Goal: Task Accomplishment & Management: Complete application form

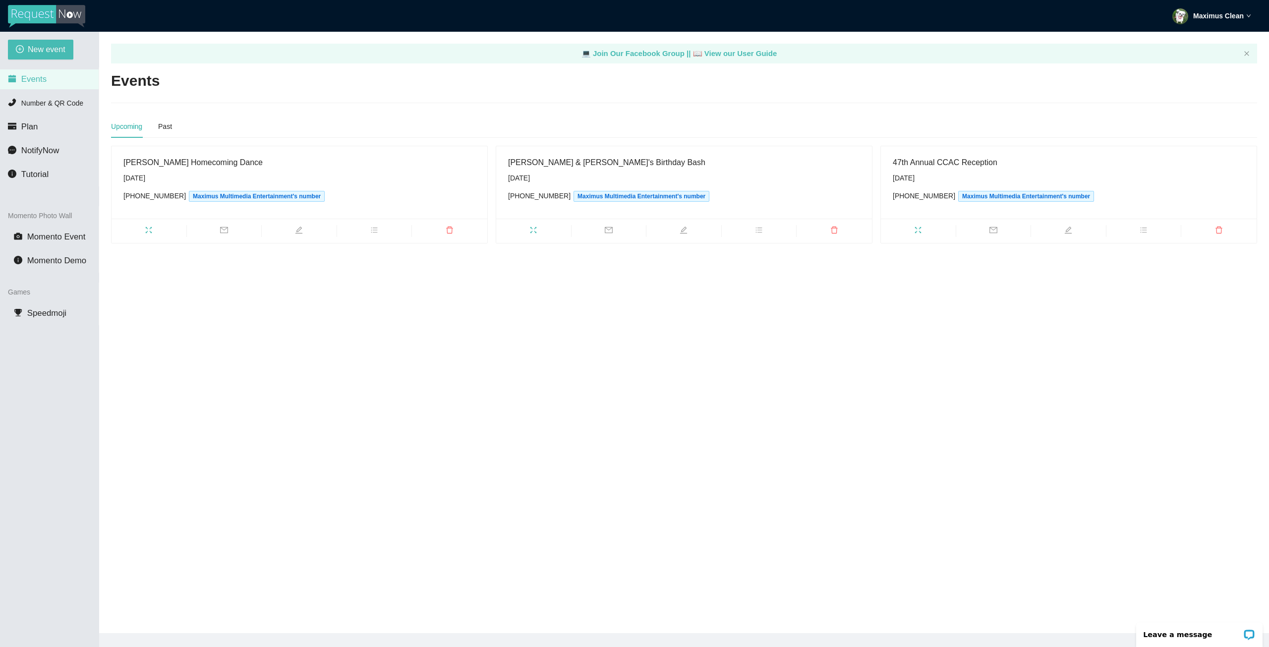
click at [861, 339] on main "💻 Join Our Facebook Group || 📖 View our User Guide Events Upcoming Past [PERSON…" at bounding box center [684, 332] width 1170 height 601
click at [47, 45] on span "New event" at bounding box center [47, 49] width 38 height 12
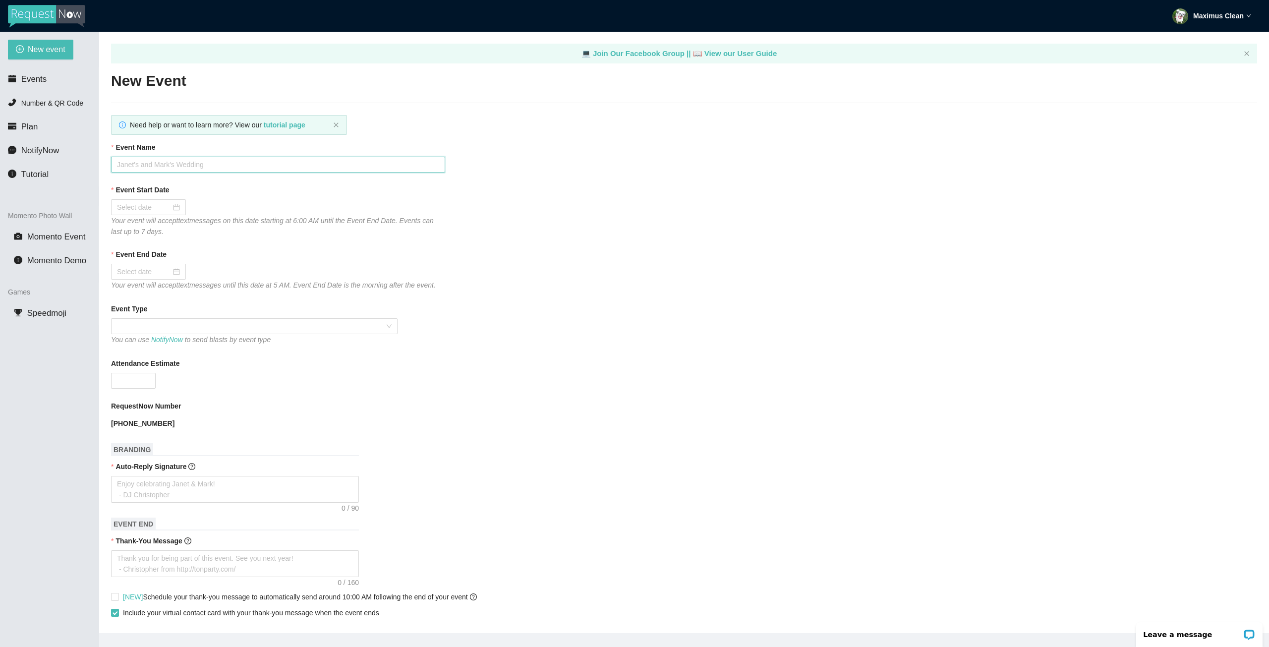
click at [241, 167] on input "Event Name" at bounding box center [278, 165] width 334 height 16
click at [627, 366] on div "Attendance Estimate" at bounding box center [684, 365] width 1146 height 15
click at [288, 164] on input "Event Name" at bounding box center [278, 165] width 334 height 16
type input "East Nicolaus High Homecoming Dance"
click at [157, 205] on input "Event Start Date" at bounding box center [144, 207] width 54 height 11
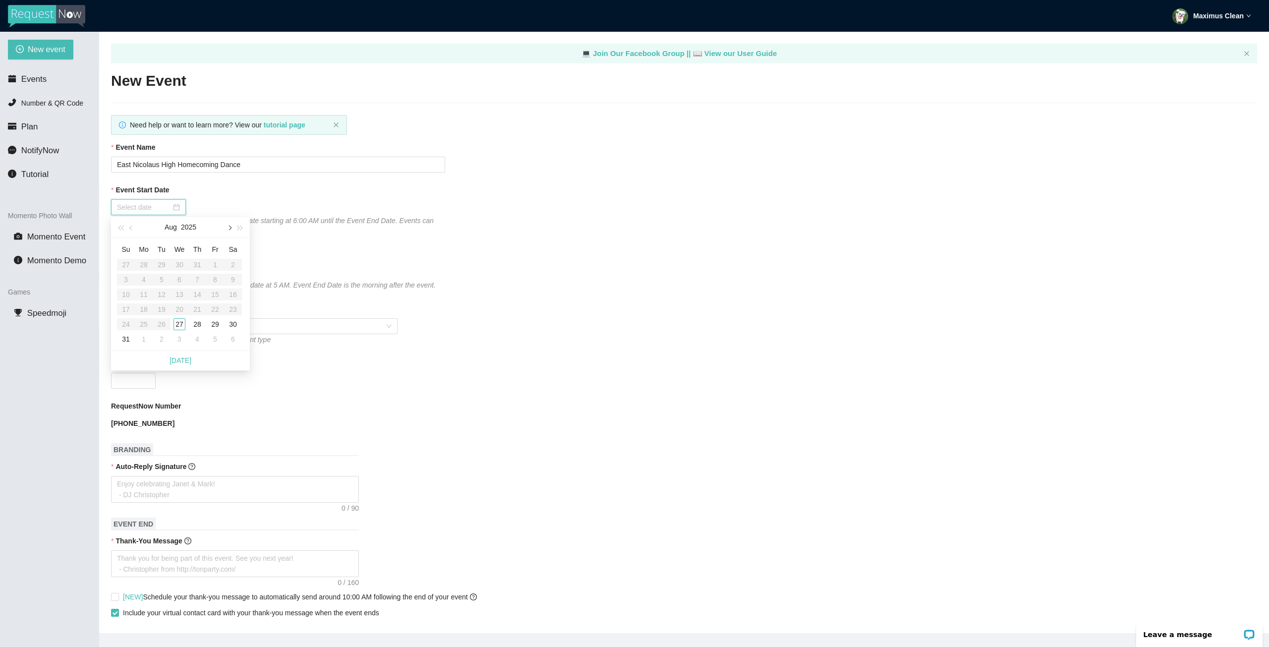
click at [227, 227] on span "button" at bounding box center [229, 228] width 5 height 5
type input "[DATE]"
click at [233, 268] on div "4" at bounding box center [233, 265] width 12 height 12
type input "[DATE]"
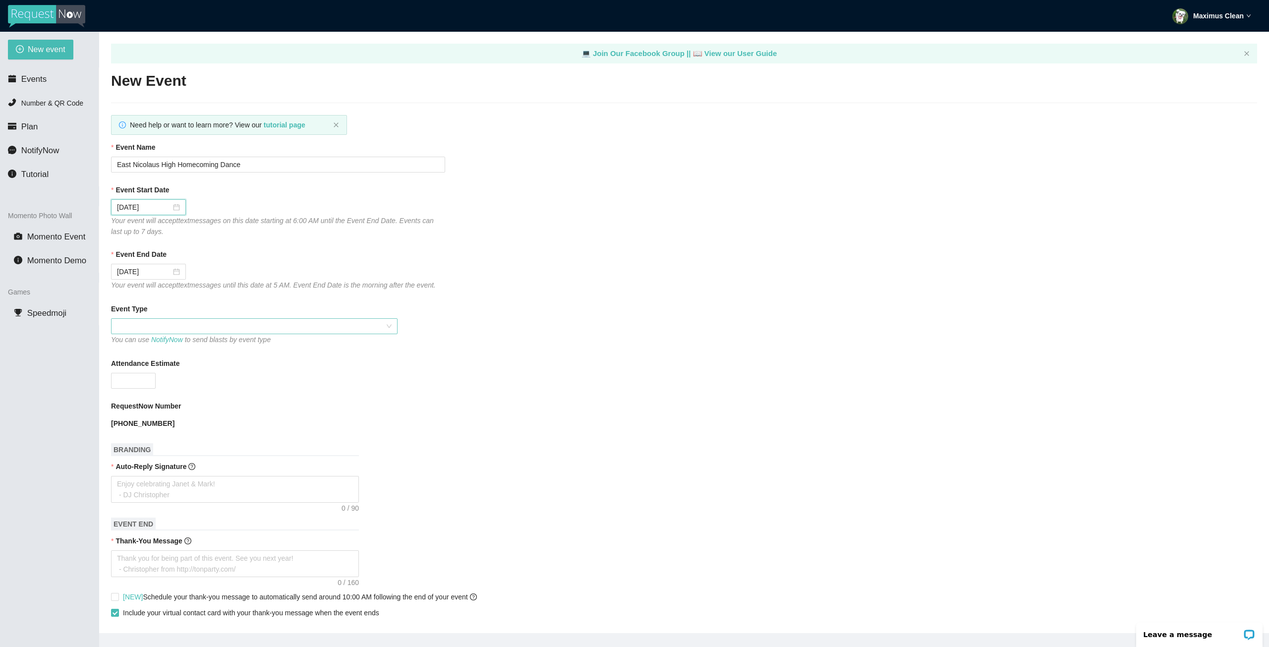
click at [157, 326] on span at bounding box center [254, 326] width 275 height 15
click at [158, 410] on div "School" at bounding box center [254, 409] width 275 height 11
click at [167, 325] on span "School" at bounding box center [254, 326] width 275 height 15
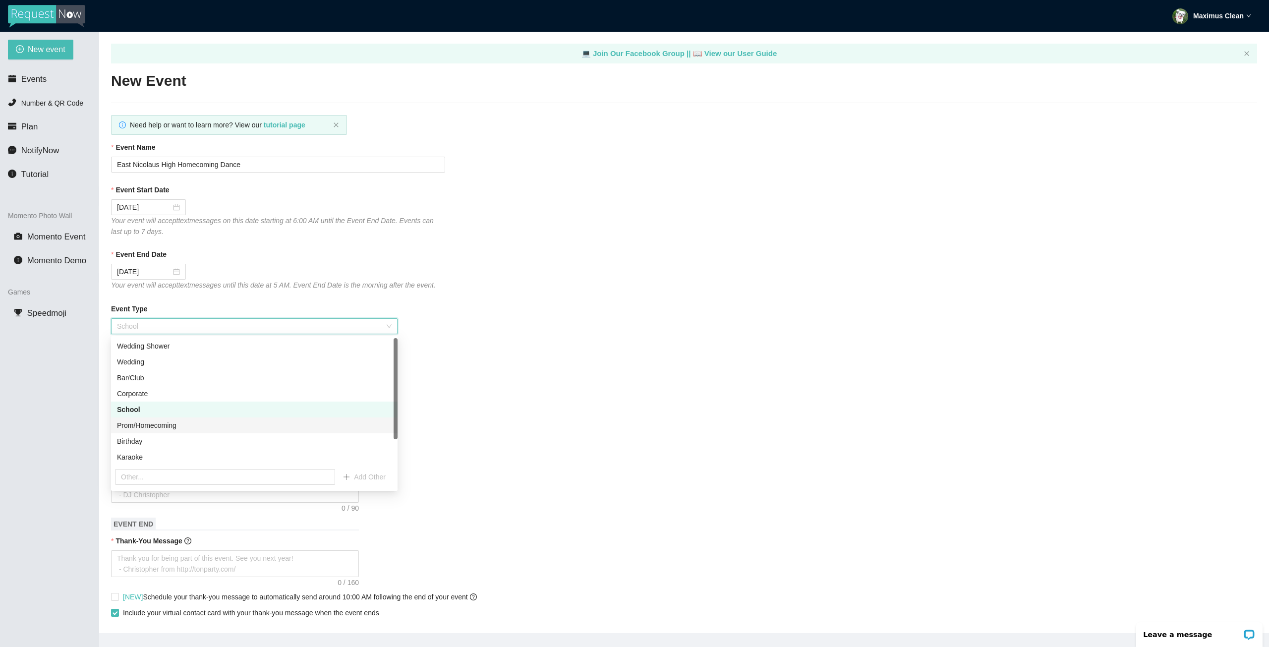
click at [169, 429] on div "Prom/Homecoming" at bounding box center [254, 425] width 275 height 11
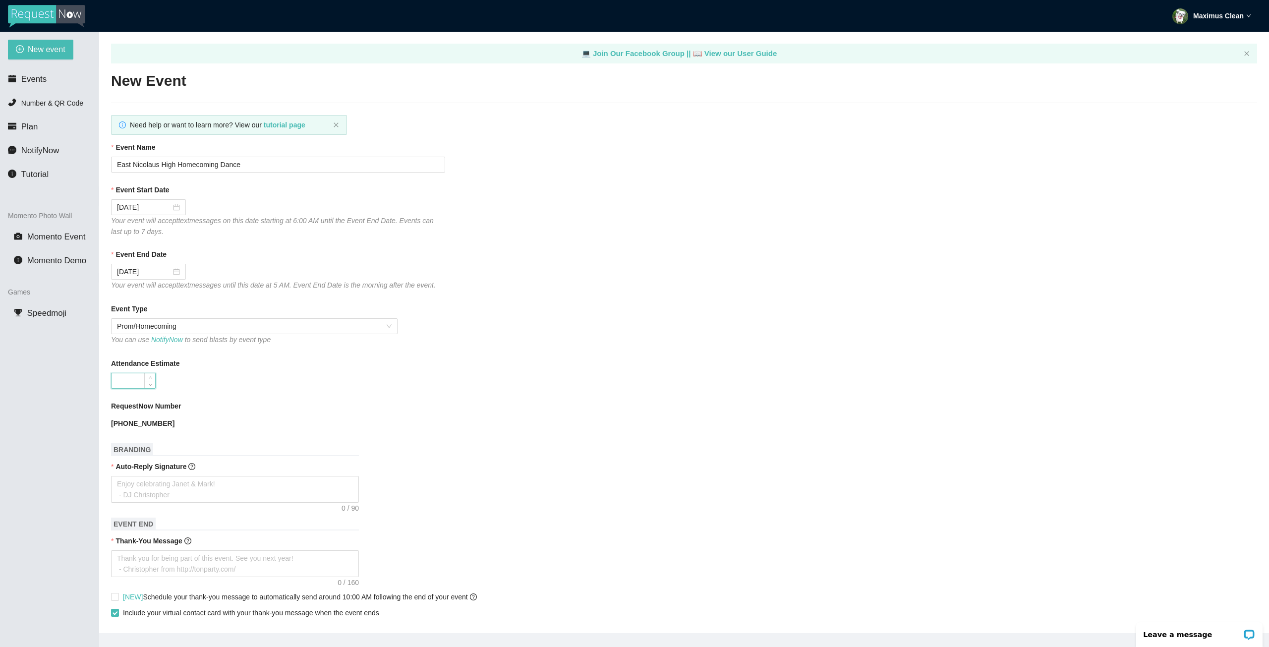
click at [132, 378] on input "Attendance Estimate" at bounding box center [134, 380] width 44 height 15
drag, startPoint x: 134, startPoint y: 377, endPoint x: 70, endPoint y: 376, distance: 64.4
click at [70, 376] on section "New event Events Number & QR Code Plan NotifyNow Tutorial Momento Photo Wall Mo…" at bounding box center [634, 355] width 1269 height 647
type input "100"
click at [228, 435] on form "Event Name East Nicolaus High Homecoming Dance Event Start Date [DATE] Your eve…" at bounding box center [684, 527] width 1146 height 770
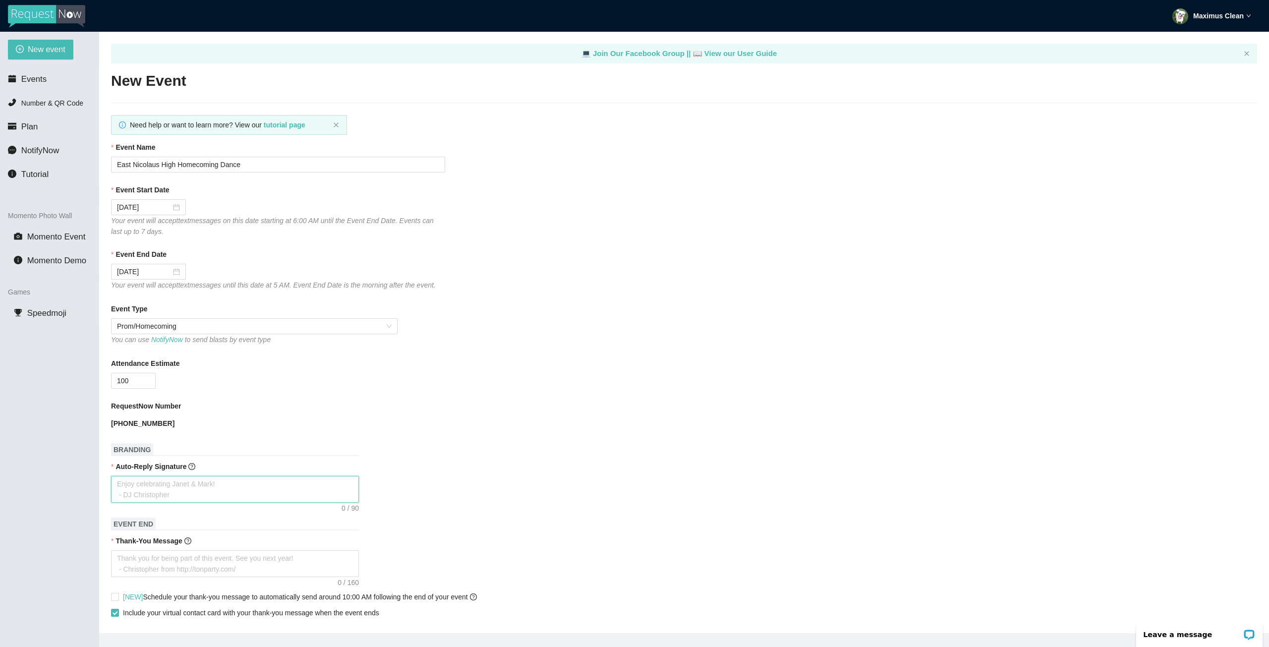
click at [233, 485] on textarea "Auto-Reply Signature" at bounding box center [235, 489] width 248 height 27
type textarea "T"
type textarea "Th"
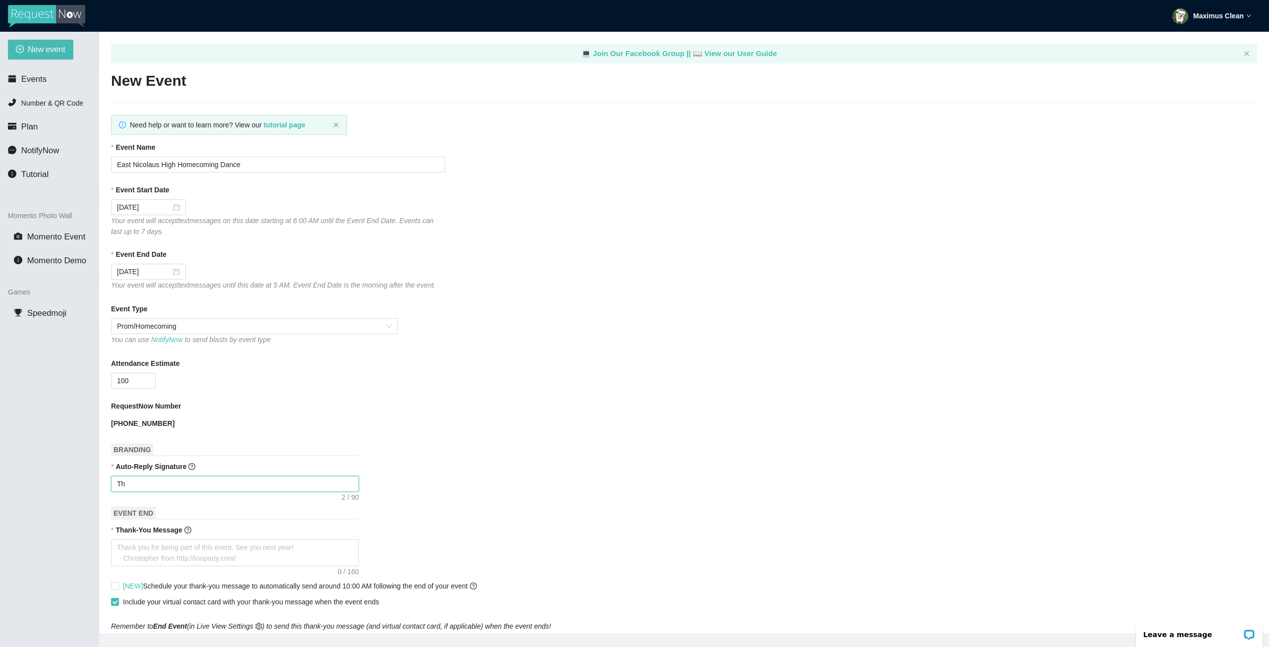
type textarea "Tha"
type textarea "Than"
type textarea "Thank"
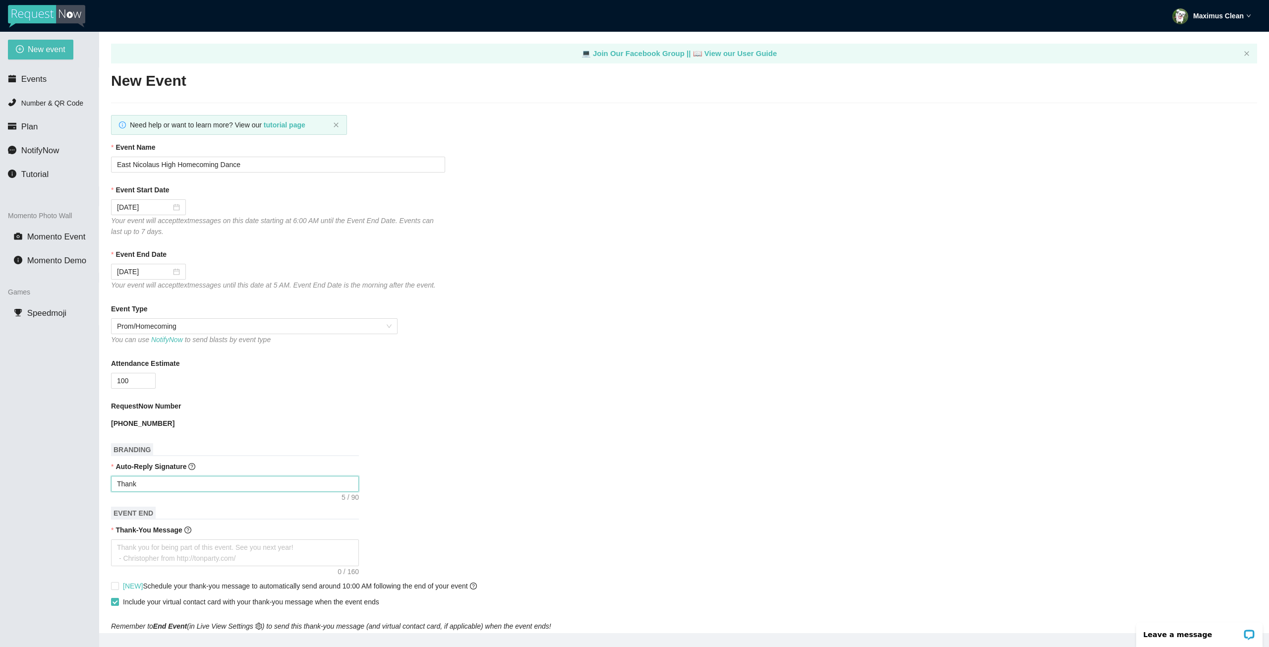
type textarea "Thanks"
type textarea "Thanks f"
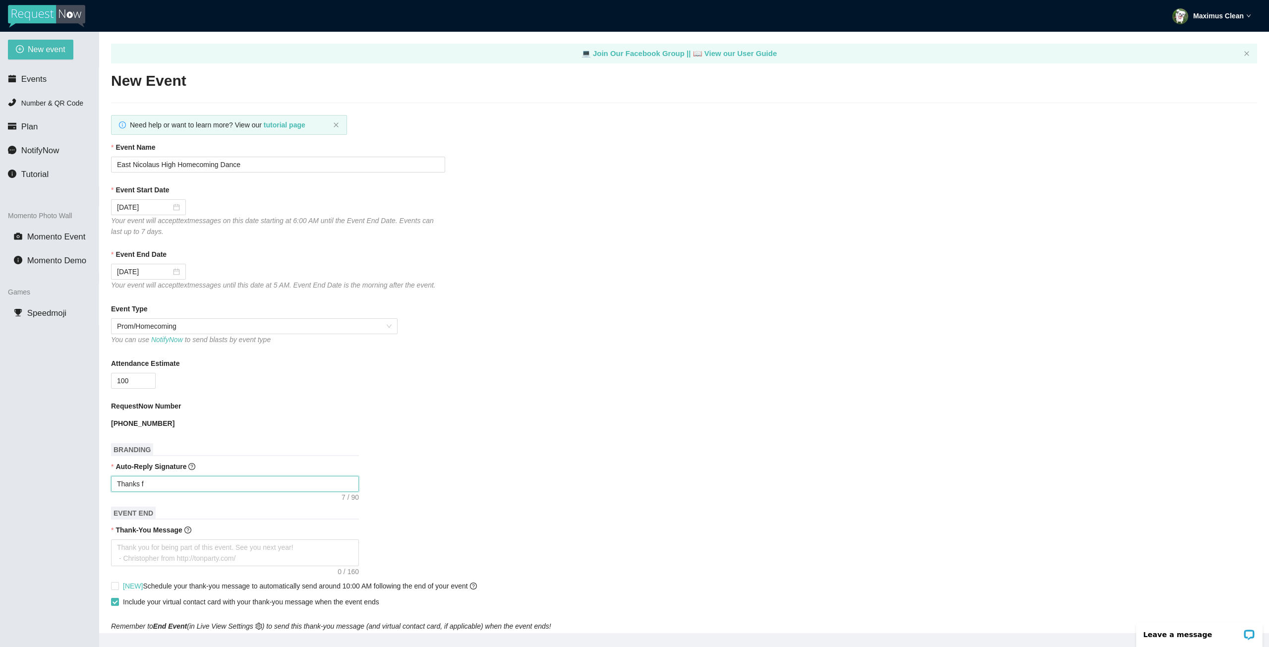
type textarea "Thanks fo"
type textarea "Thanks for"
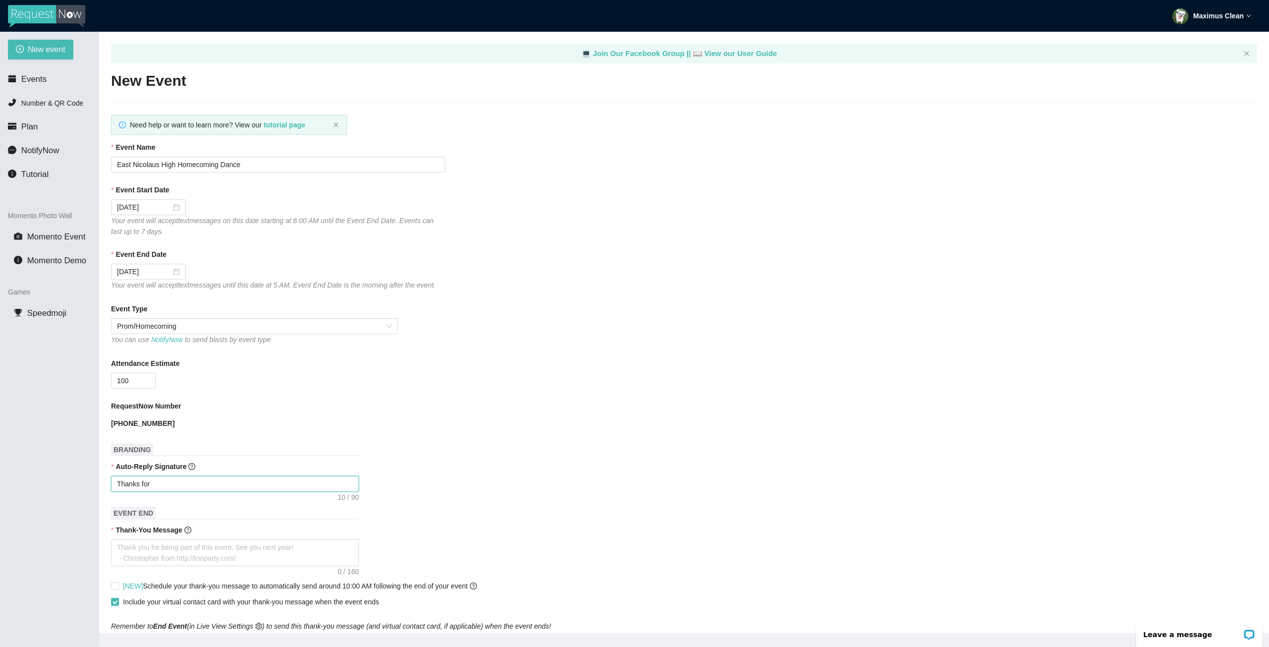
type textarea "Thanks for"
type textarea "Thanks for y"
type textarea "Thanks for yo"
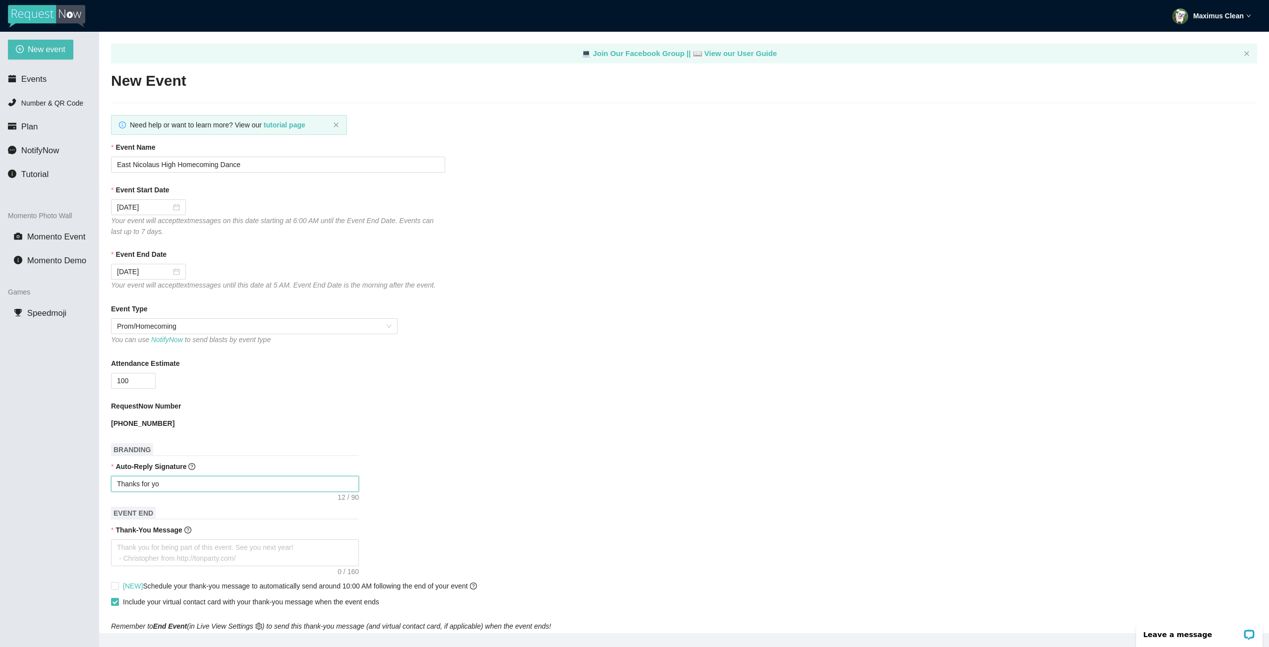
type textarea "Thanks for you"
type textarea "Thanks for your"
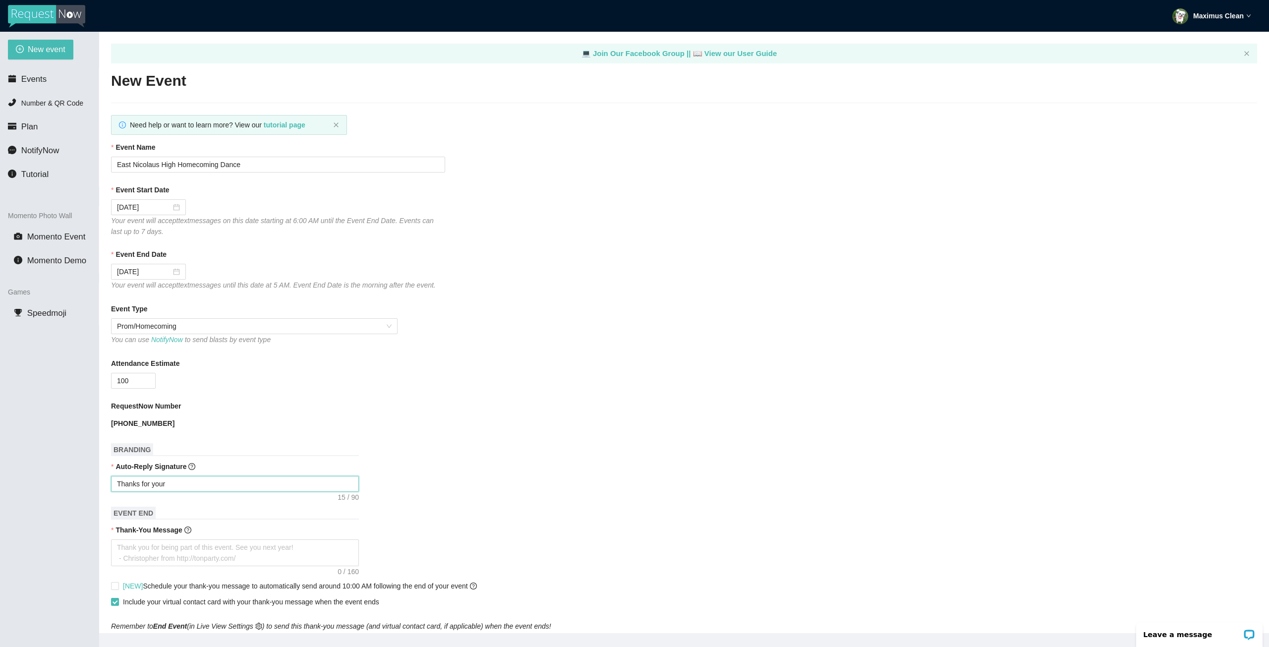
type textarea "Thanks for your"
type textarea "Thanks for your r"
type textarea "Thanks for your re"
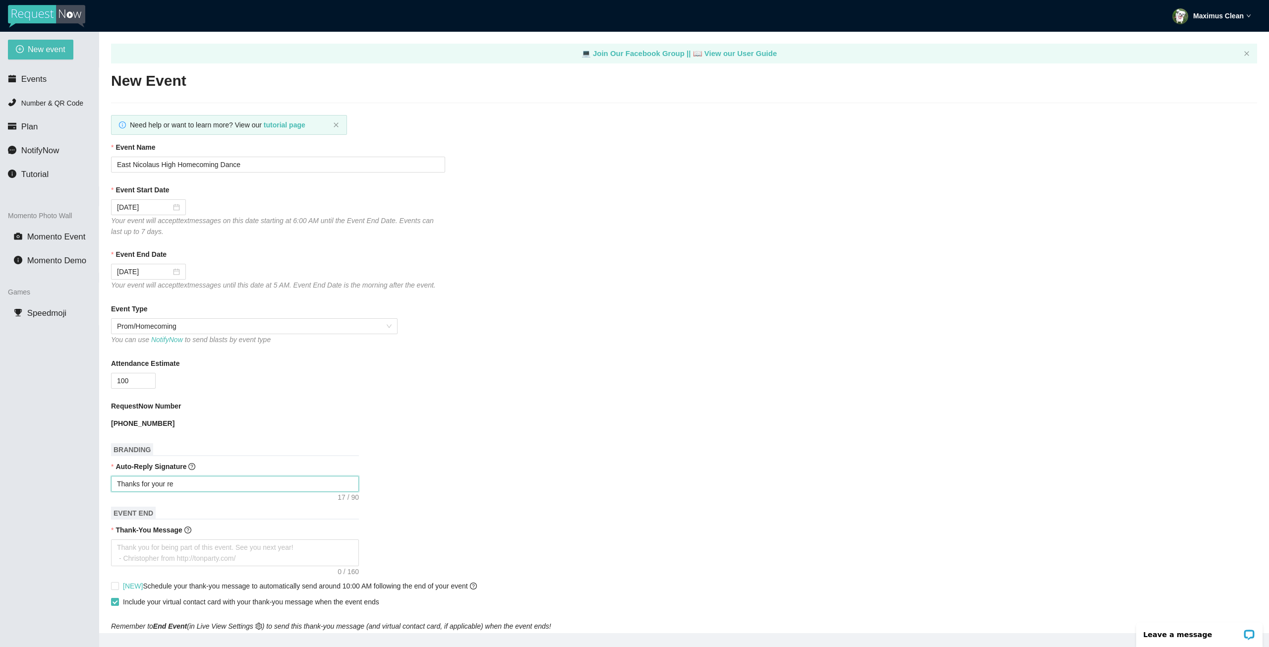
type textarea "Thanks for your req"
type textarea "Thanks for your requ"
type textarea "Thanks for your reque"
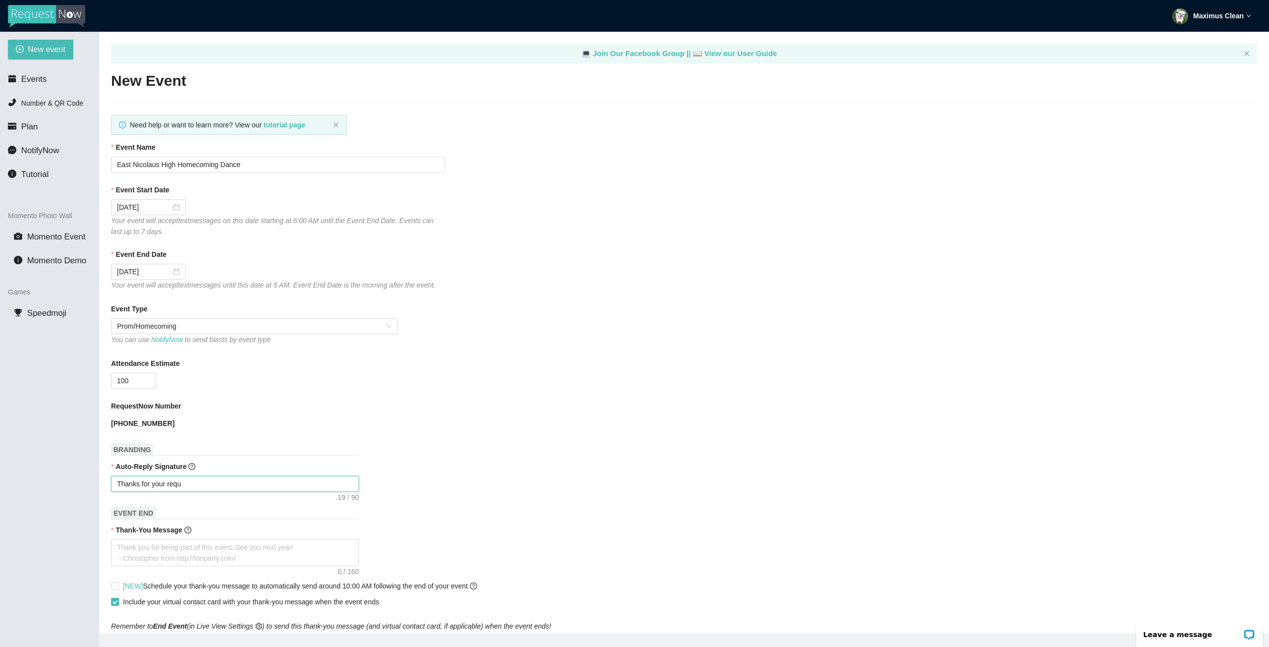
type textarea "Thanks for your reque"
type textarea "Thanks for your reques"
type textarea "Thanks for your request"
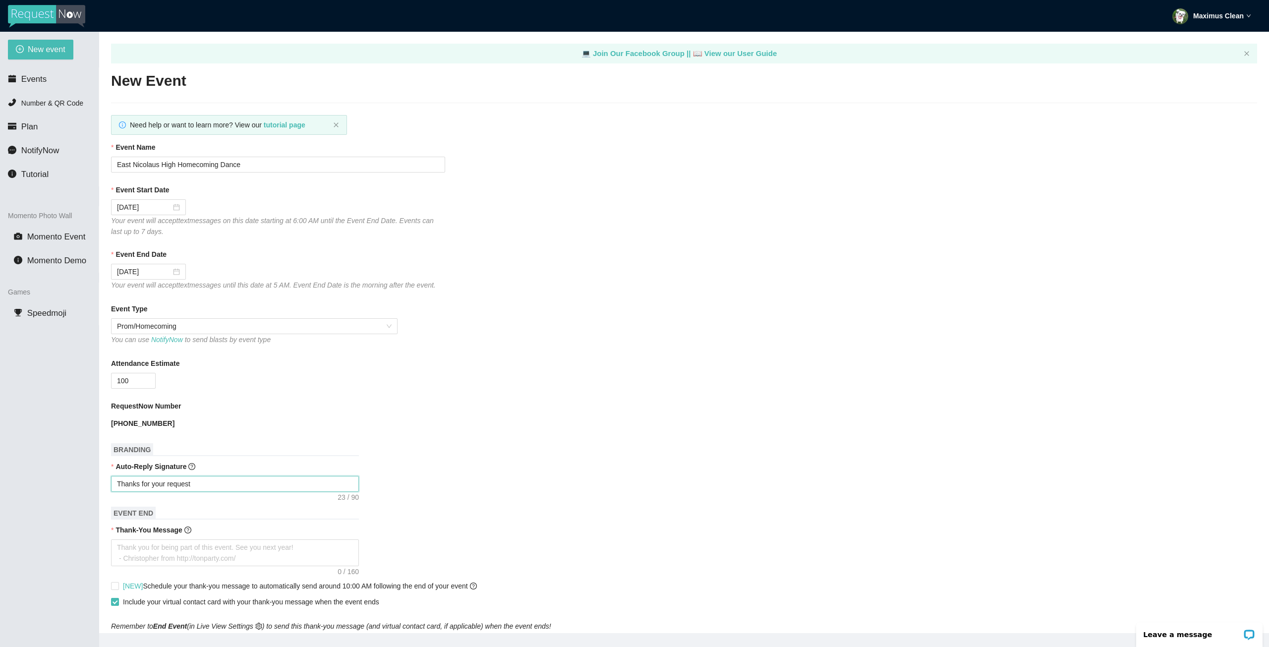
type textarea "Thanks for your request!"
click at [245, 550] on textarea "Thank-You Message" at bounding box center [235, 552] width 248 height 27
type textarea "T"
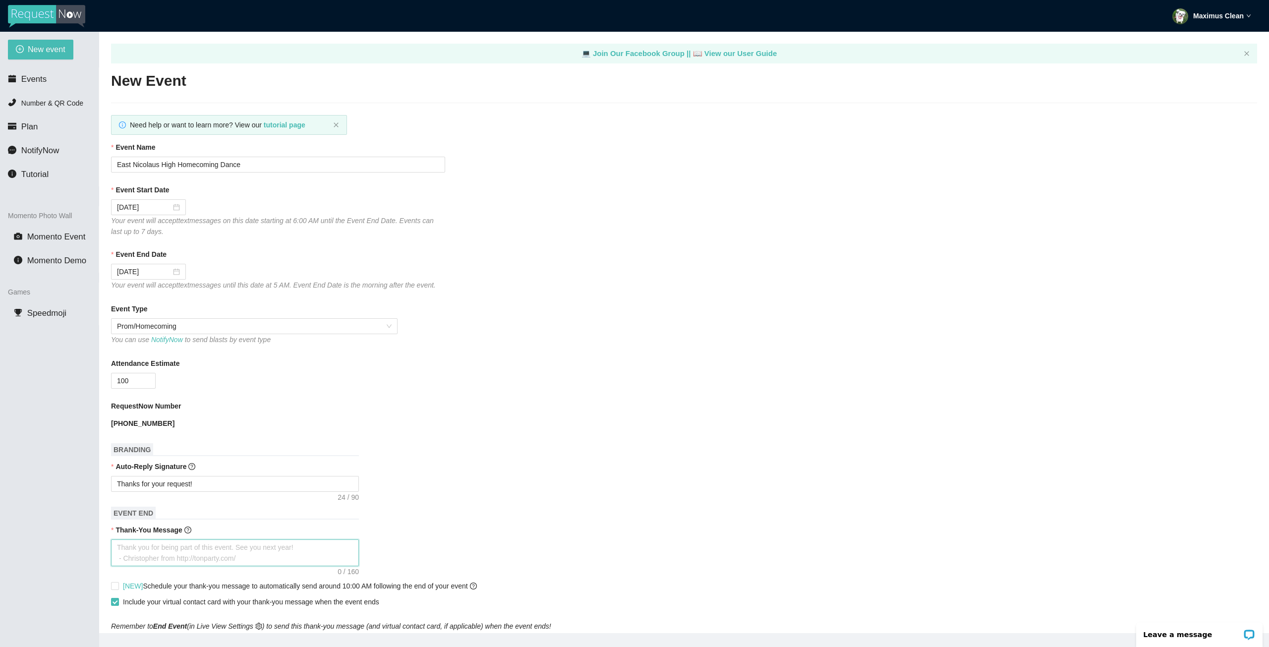
type textarea "T"
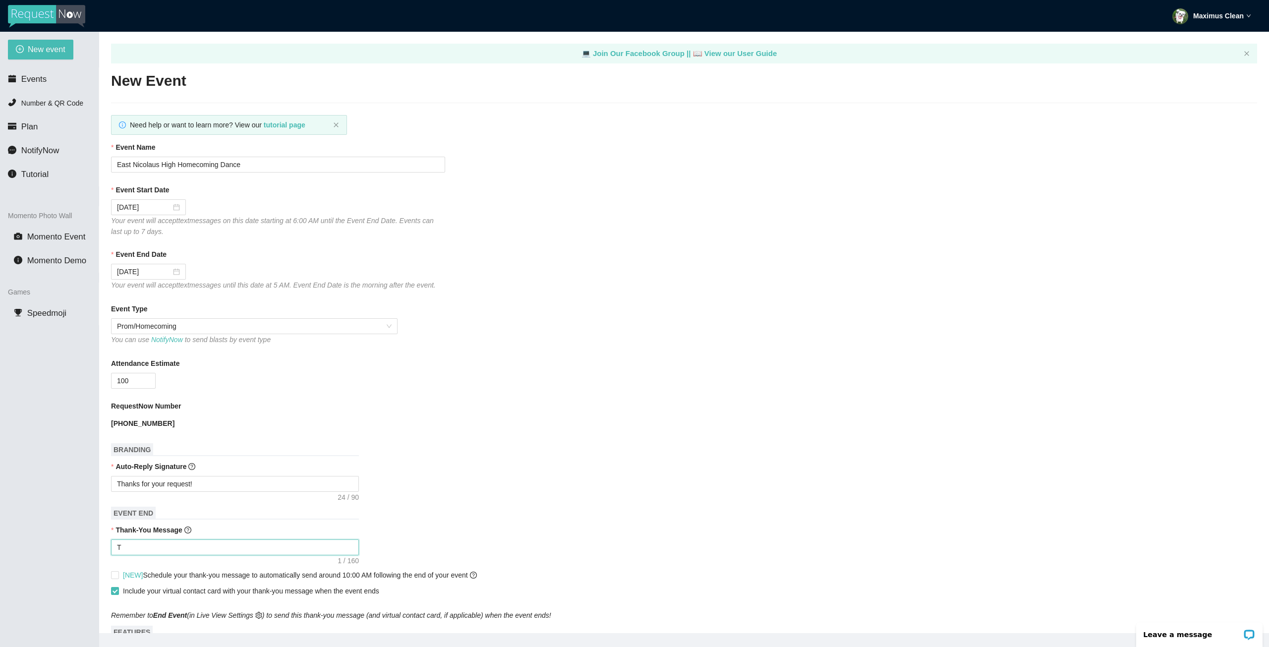
type textarea "Th"
type textarea "Tha"
type textarea "Than"
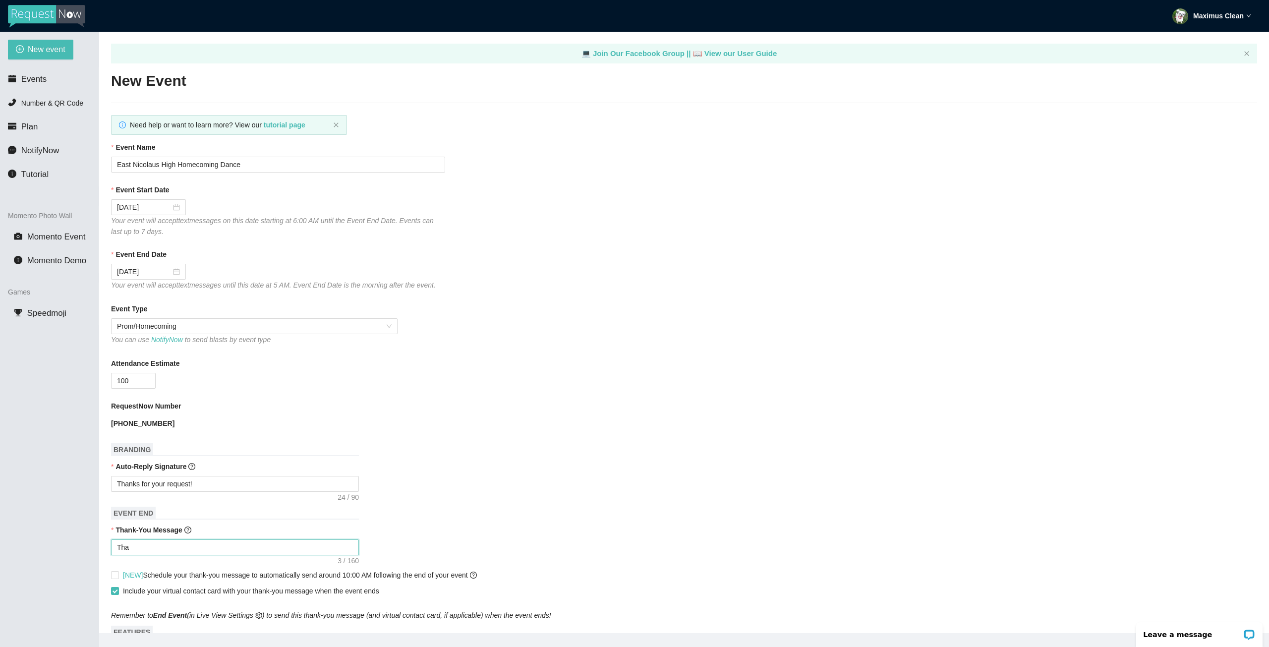
type textarea "Than"
type textarea "Thank"
type textarea "Thanks"
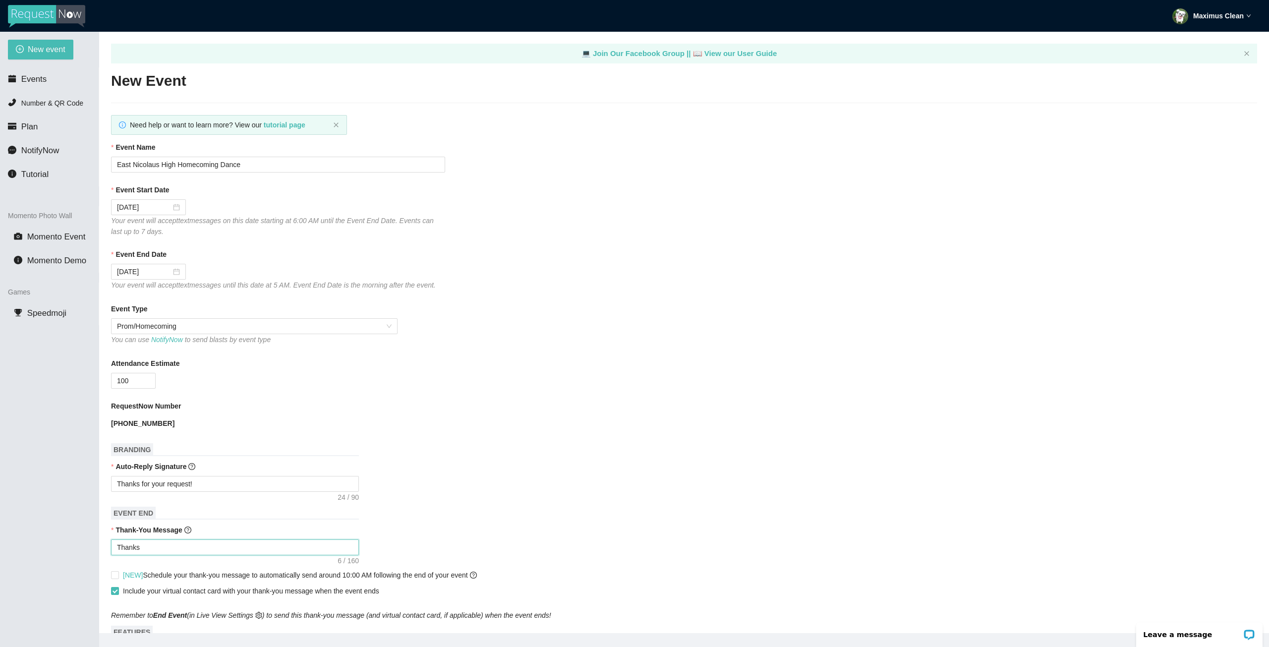
type textarea "Thanks"
type textarea "Thanks f"
type textarea "Thanks fo"
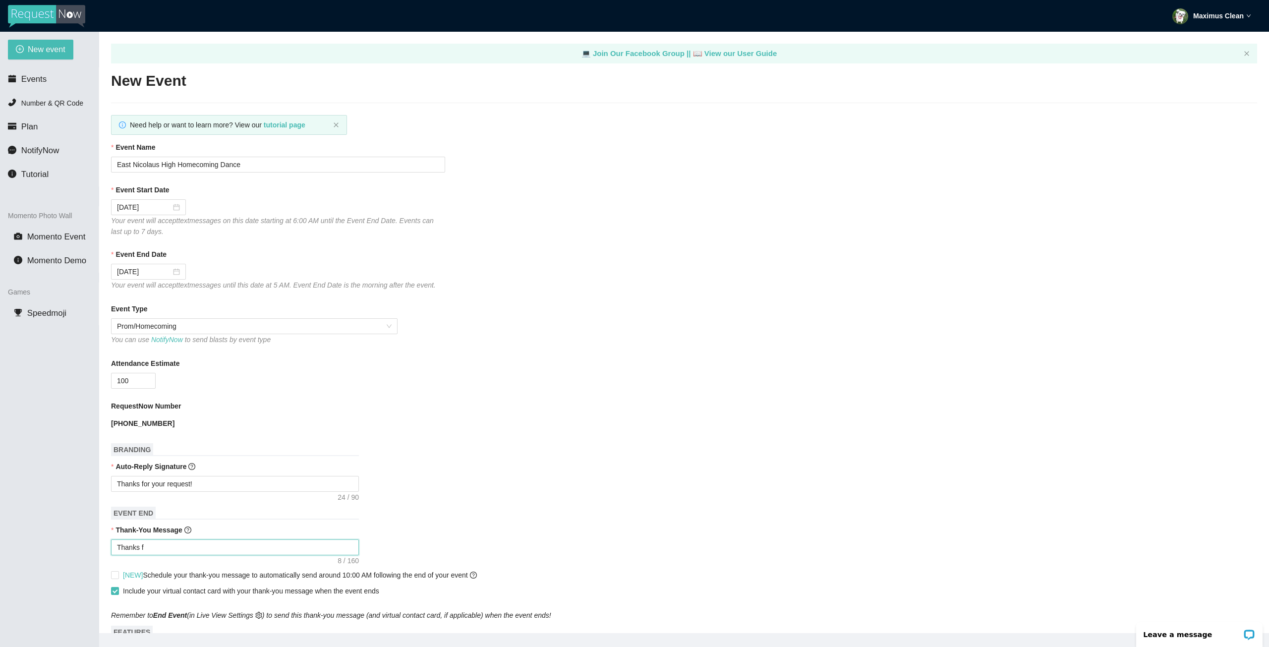
type textarea "Thanks fo"
type textarea "Thanks for"
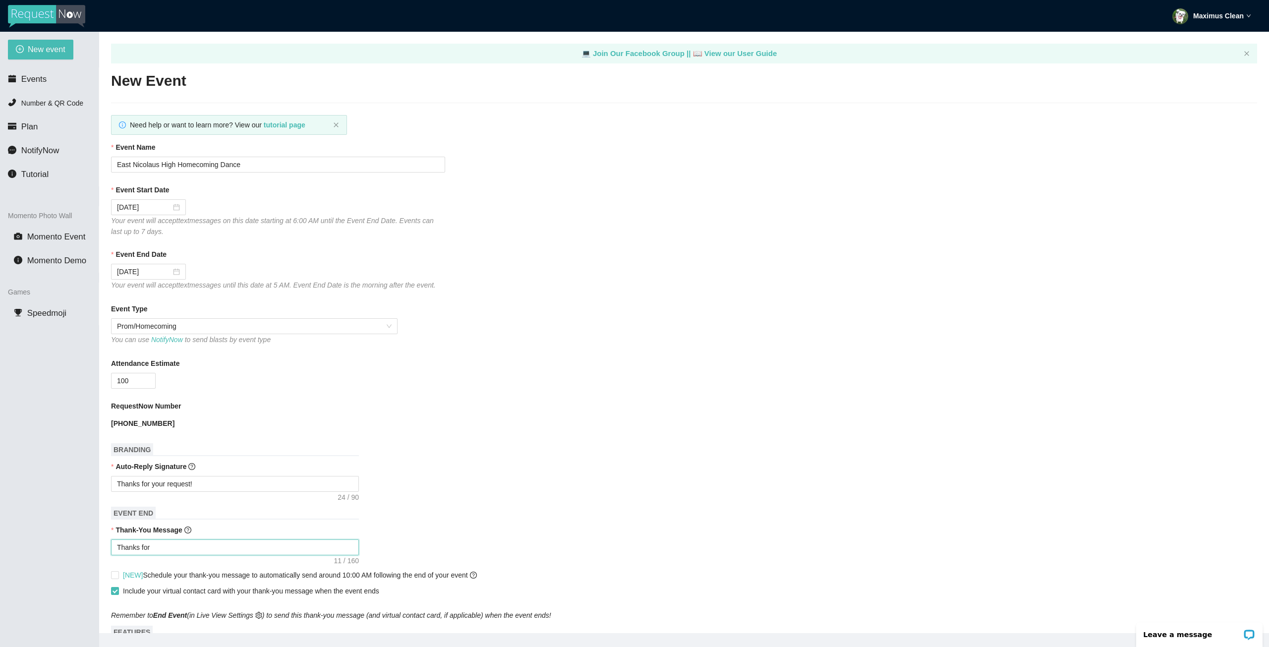
type textarea "Thanks for c"
type textarea "Thanks for co"
type textarea "Thanks for com"
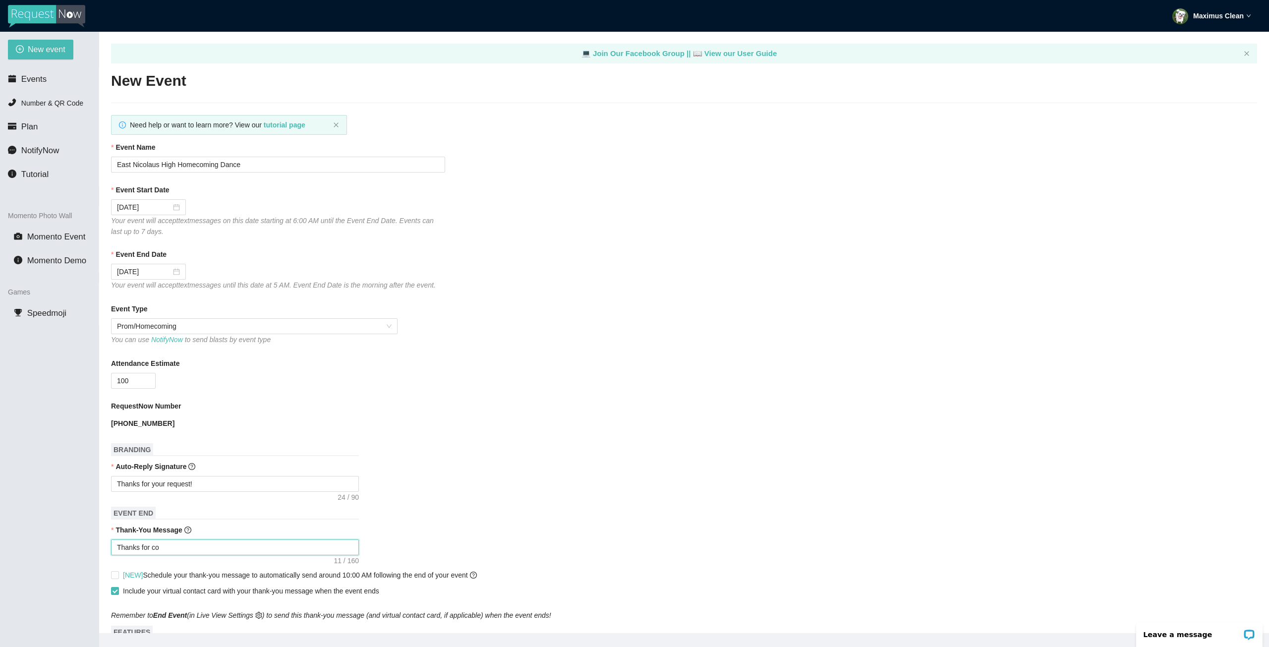
type textarea "Thanks for com"
type textarea "Thanks for comi"
type textarea "Thanks for comin"
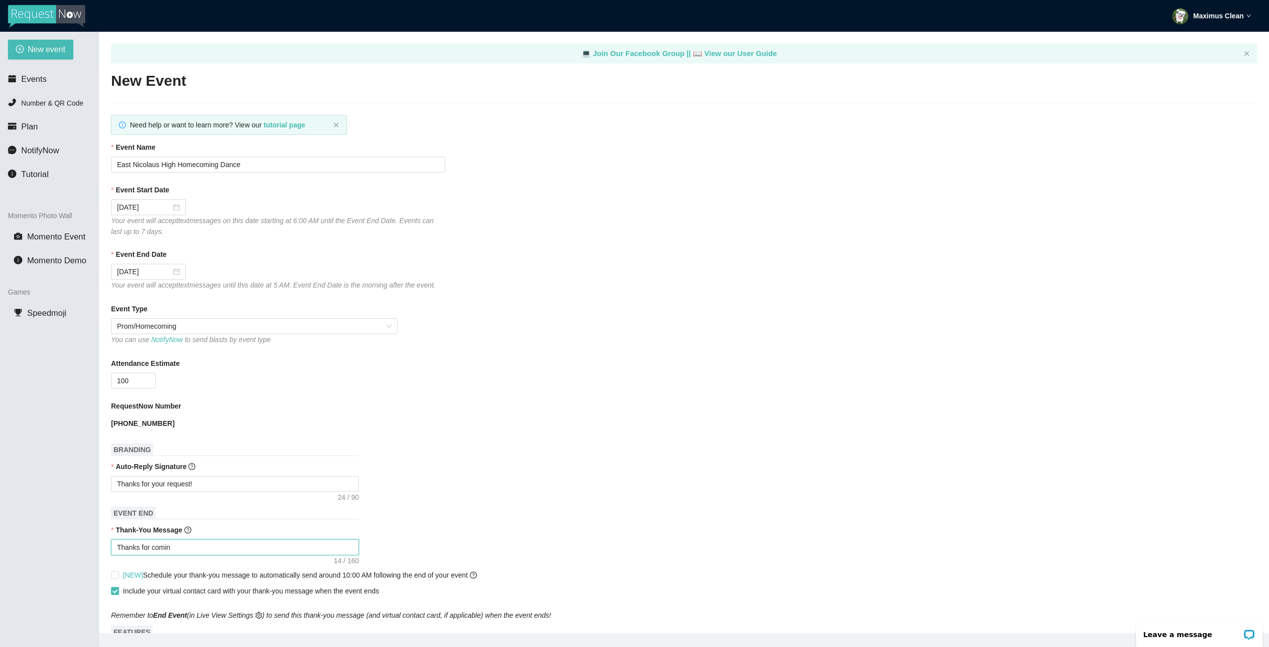
type textarea "Thanks for coming"
type textarea "Thanks for coming t"
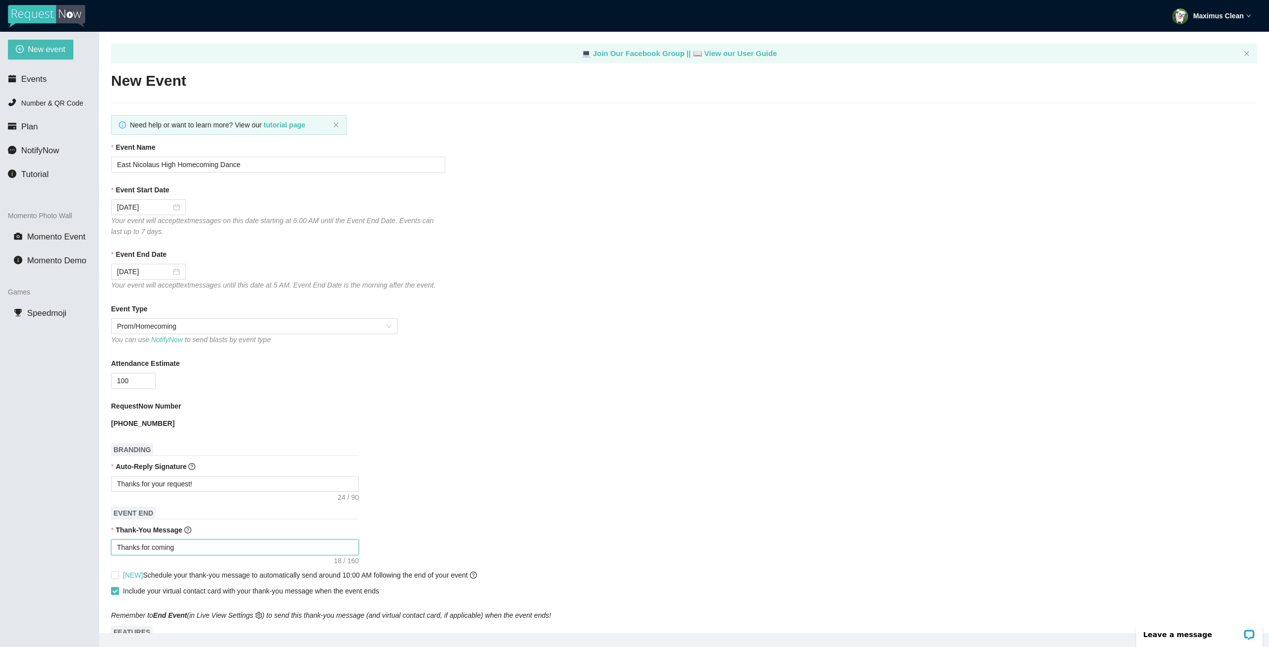
type textarea "Thanks for coming t"
type textarea "Thanks for coming to"
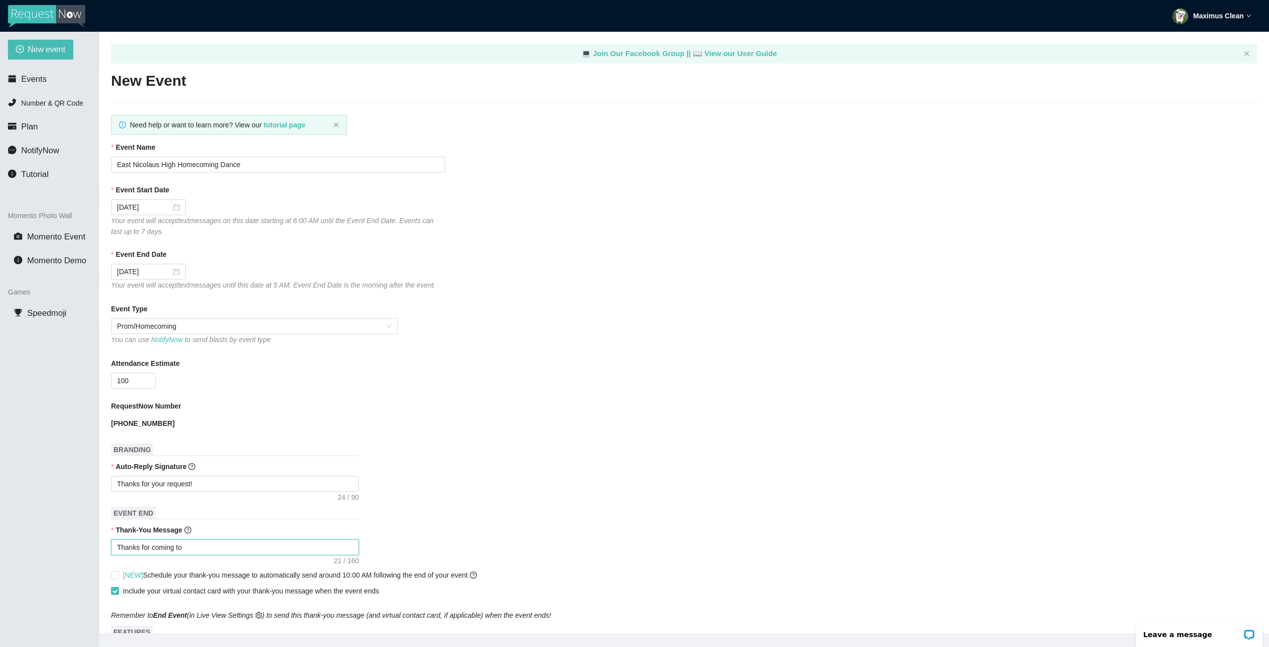
type textarea "Thanks for coming to t"
type textarea "Thanks for coming to th"
type textarea "Thanks for coming to the"
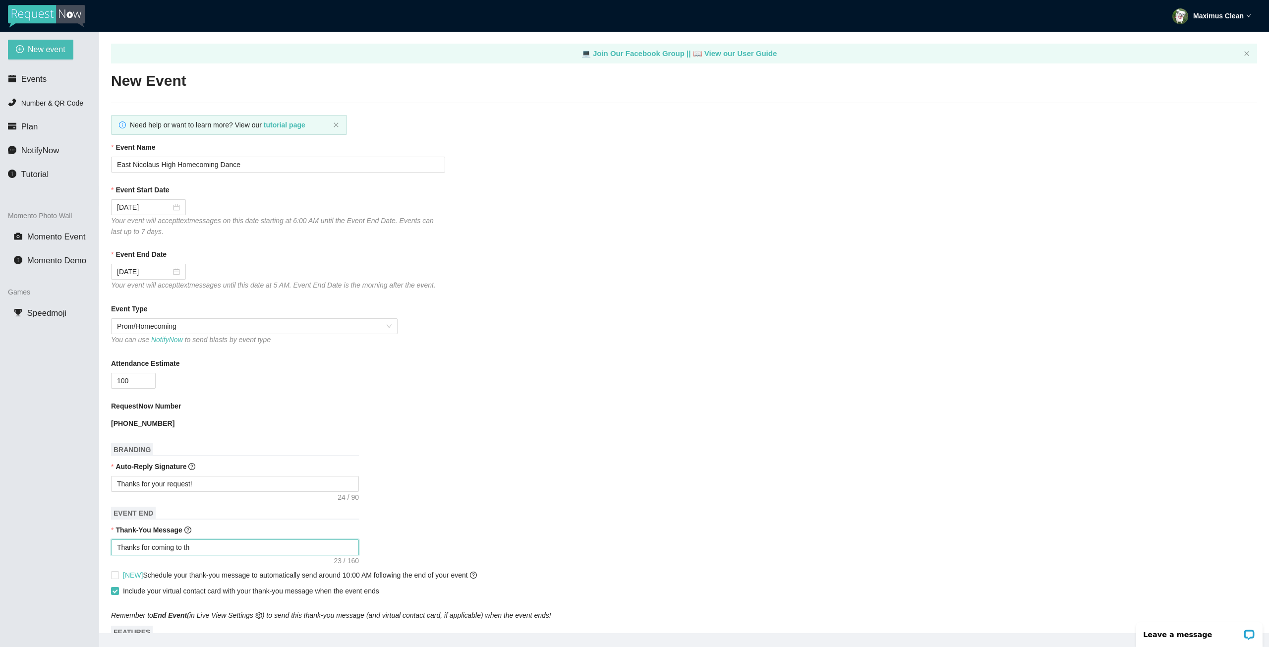
type textarea "Thanks for coming to the"
type textarea "Thanks for coming to the h"
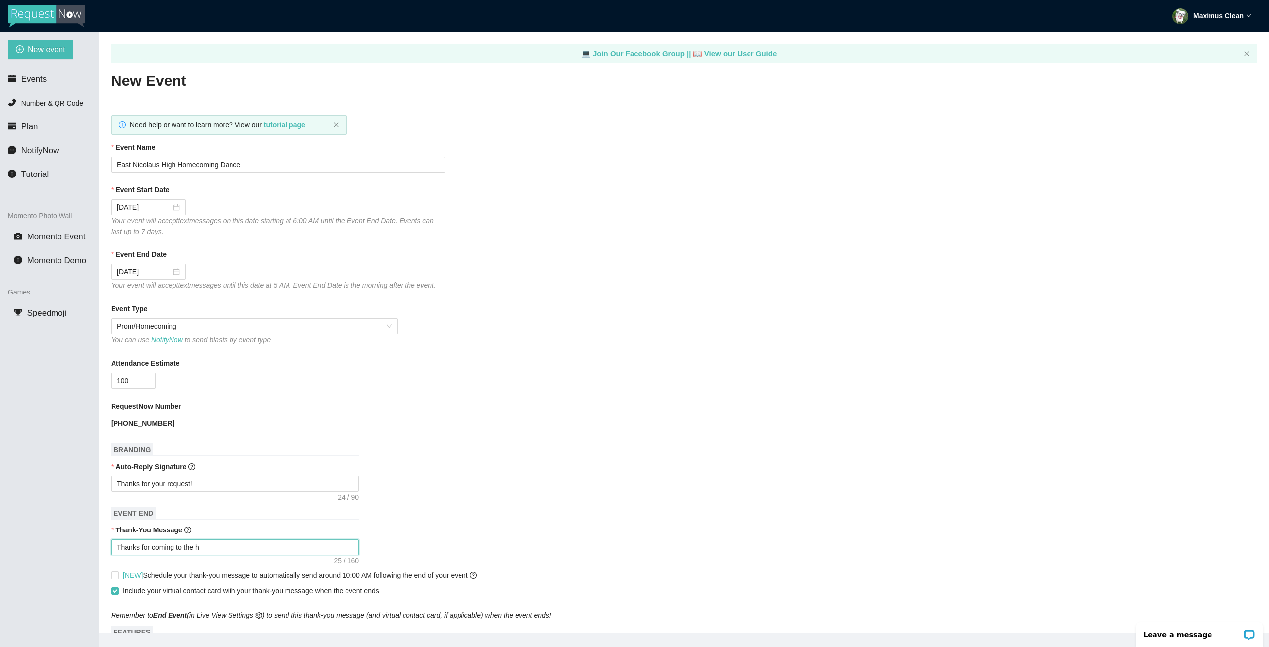
type textarea "Thanks for coming to the ho"
type textarea "Thanks for coming to the hom"
type textarea "Thanks for coming to the home"
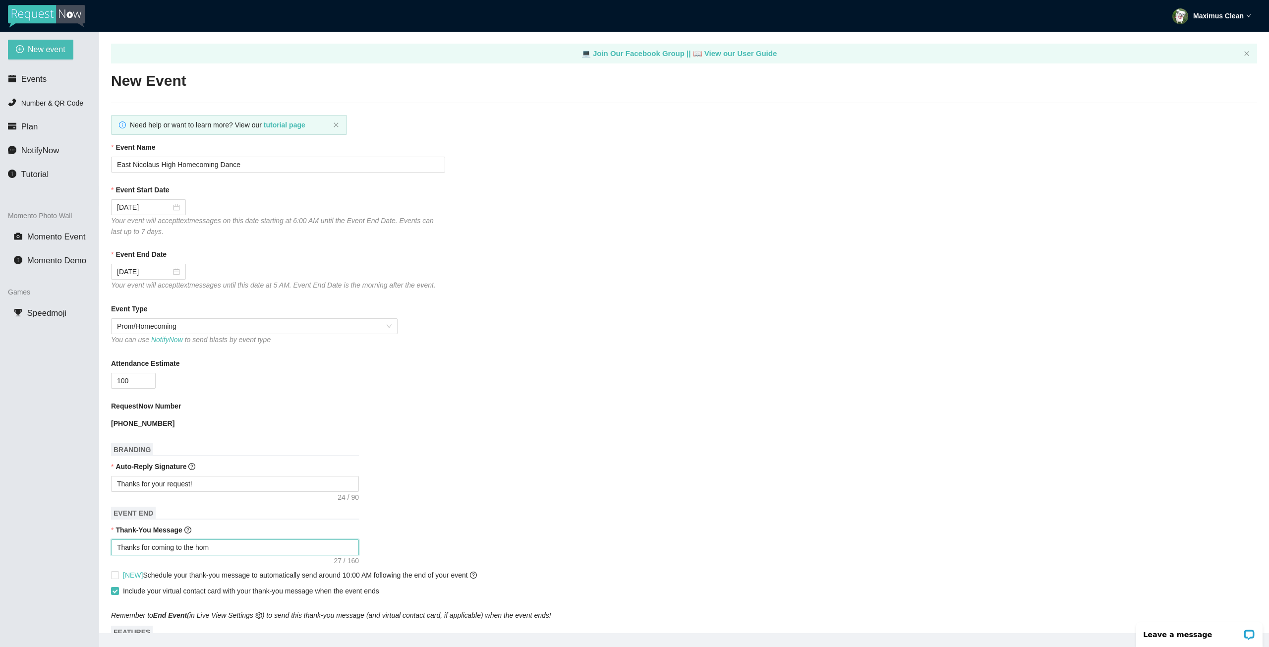
type textarea "Thanks for coming to the home"
type textarea "Thanks for coming to the homec"
type textarea "Thanks for coming to the homeco"
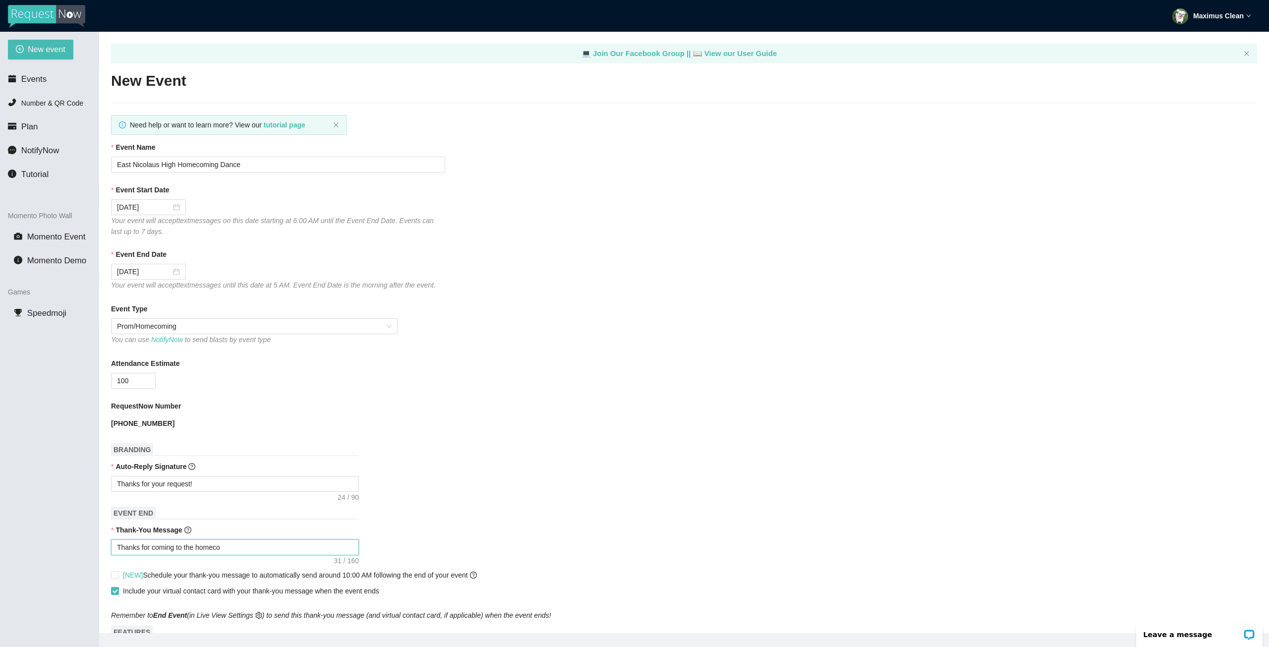
type textarea "Thanks for coming to the homecom"
type textarea "Thanks for coming to the homecomi"
type textarea "Thanks for coming to the homecomin"
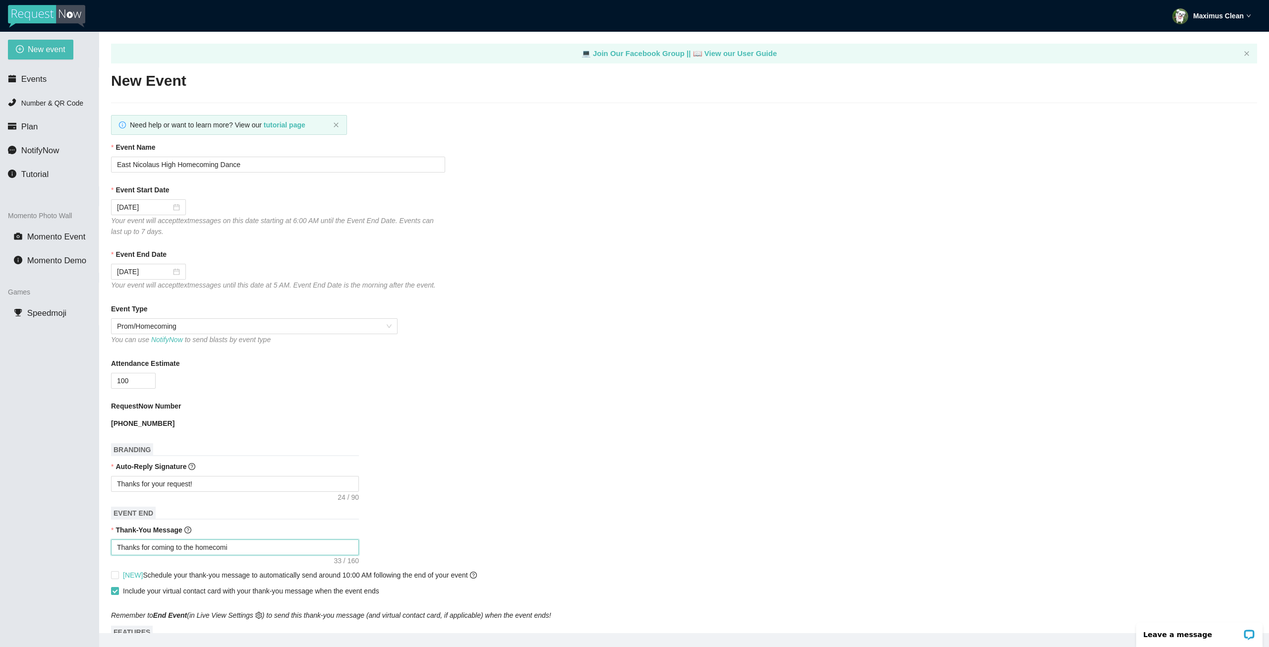
type textarea "Thanks for coming to the homecomin"
type textarea "Thanks for coming to the homecoming"
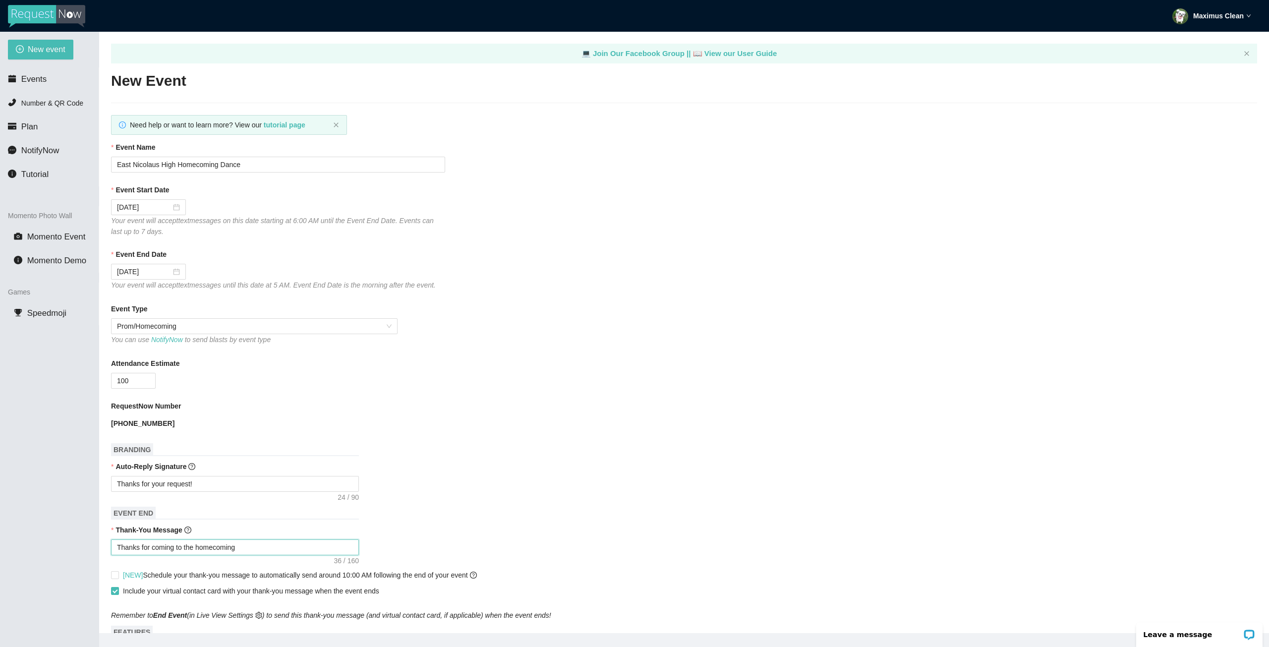
type textarea "Thanks for coming to the homecoming d"
type textarea "Thanks for coming to the homecoming da"
type textarea "Thanks for coming to the homecoming [PERSON_NAME]"
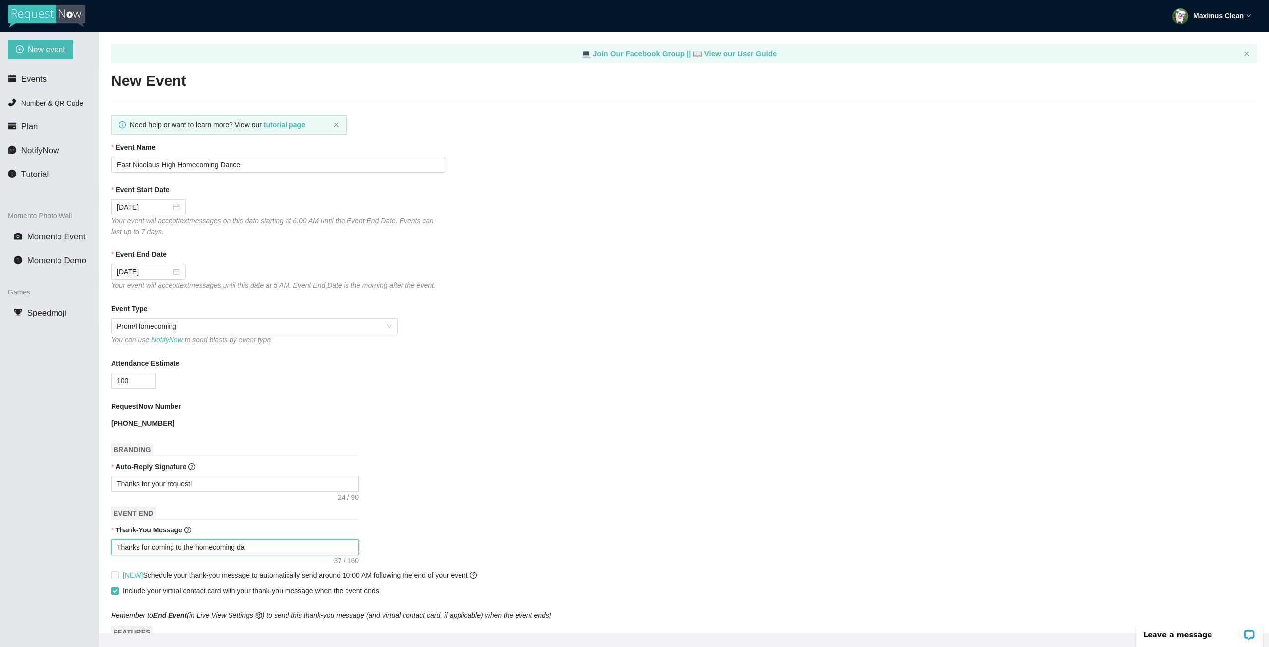
type textarea "Thanks for coming to the homecoming [PERSON_NAME]"
type textarea "Thanks for coming to the homecoming danc"
type textarea "Thanks for coming to the homecoming dance"
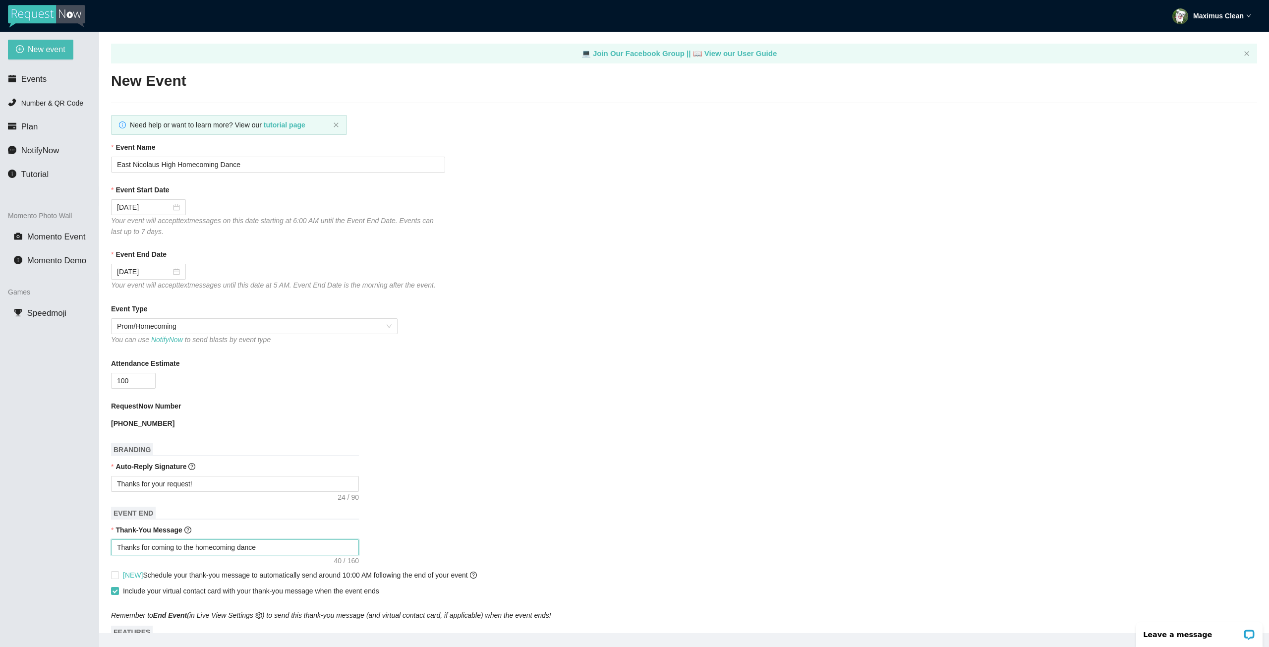
type textarea "Thanks for coming to the homecoming dance"
type textarea "Thanks for coming to the homecoming dance!"
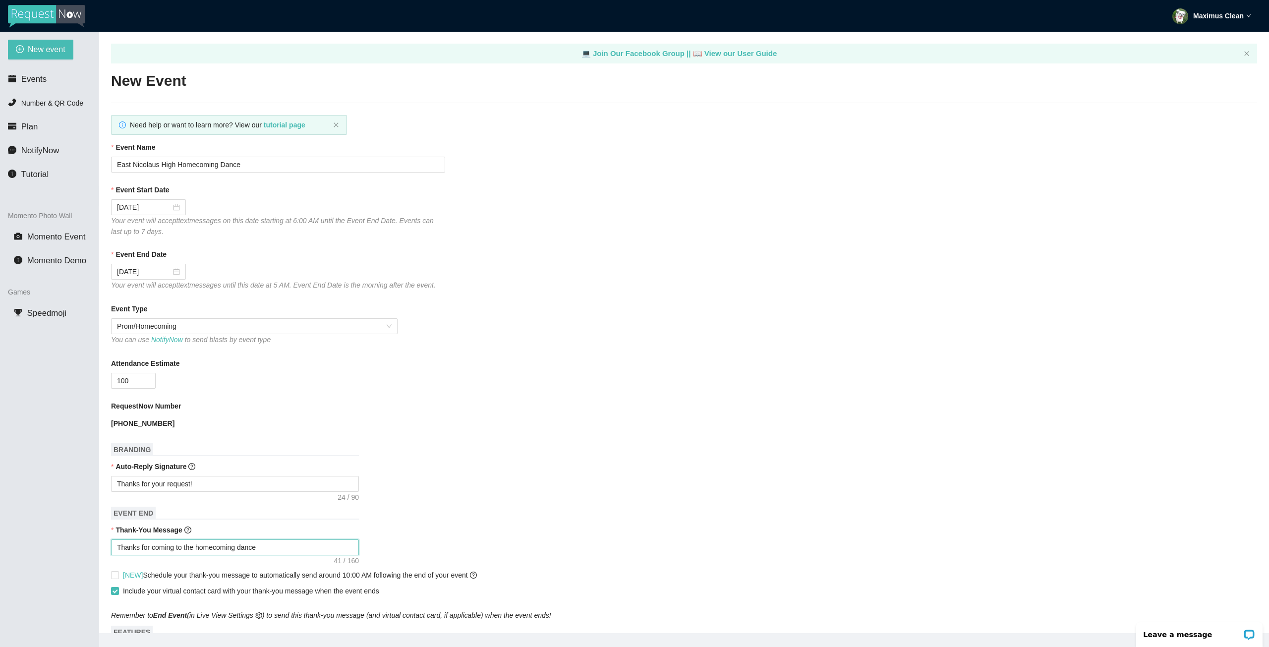
type textarea "Thanks for coming to the homecoming dance!"
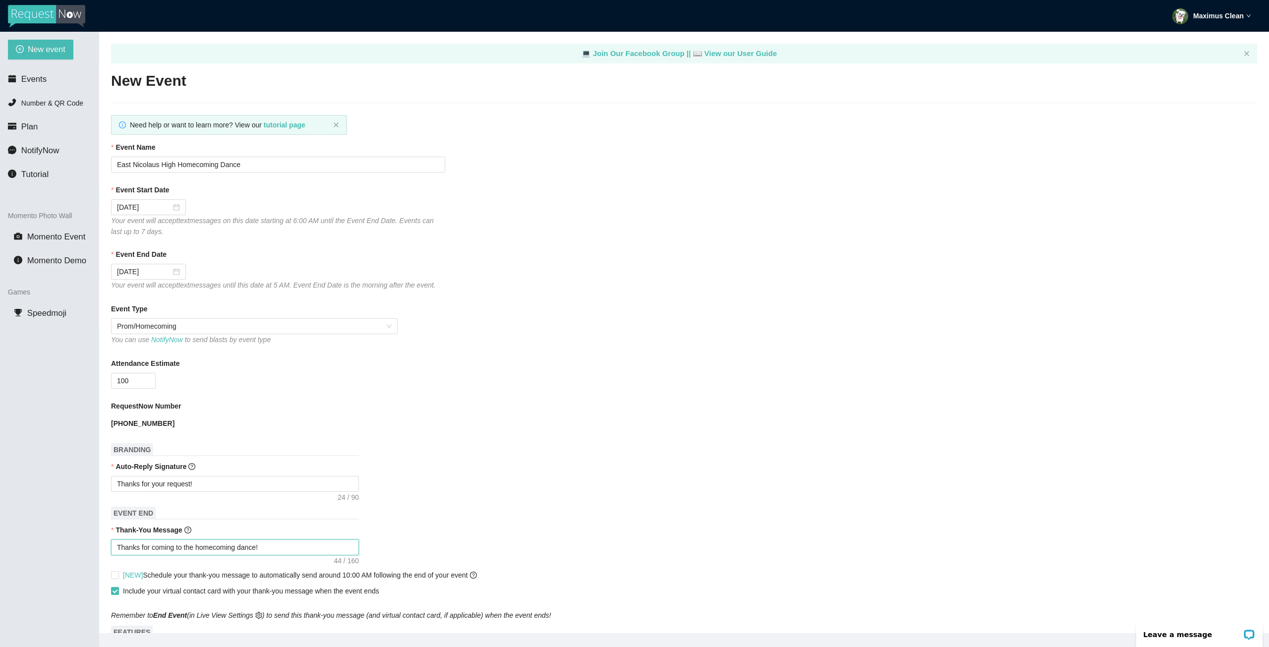
type textarea "Thanks for coming to the homecoming dance! S"
type textarea "Thanks for coming to the homecoming dance! Se"
type textarea "Thanks for coming to the homecoming dance! See"
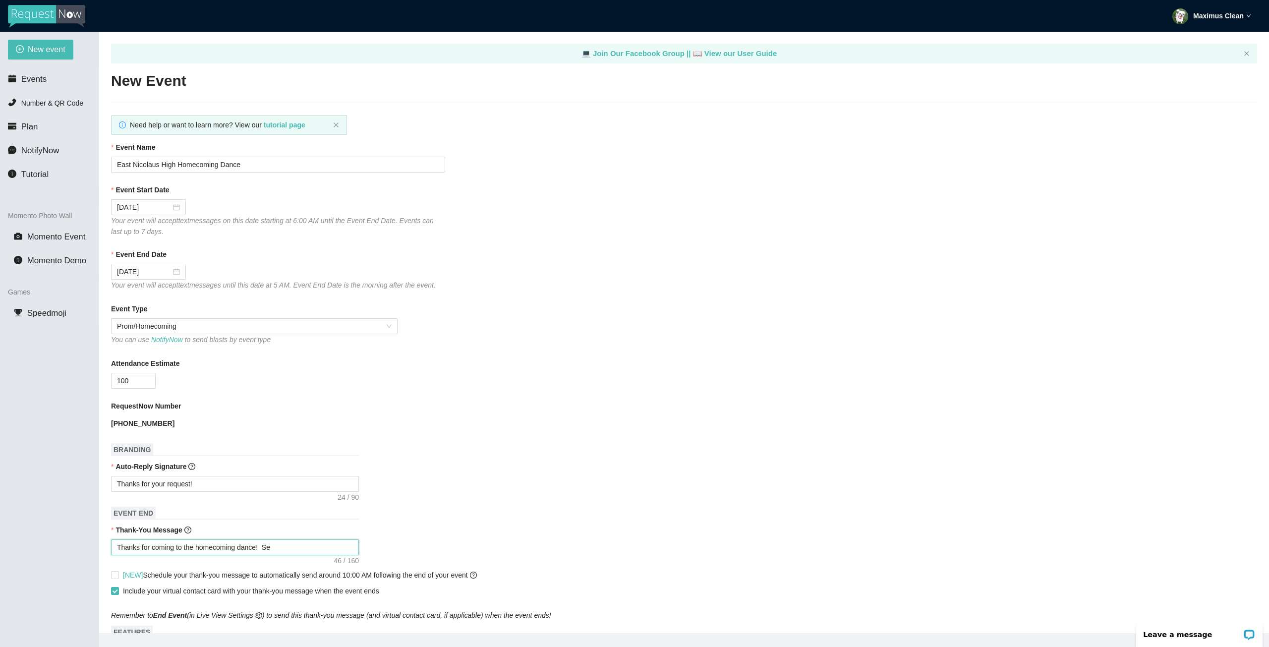
type textarea "Thanks for coming to the homecoming dance! See"
type textarea "Thanks for coming to the homecoming dance! See y"
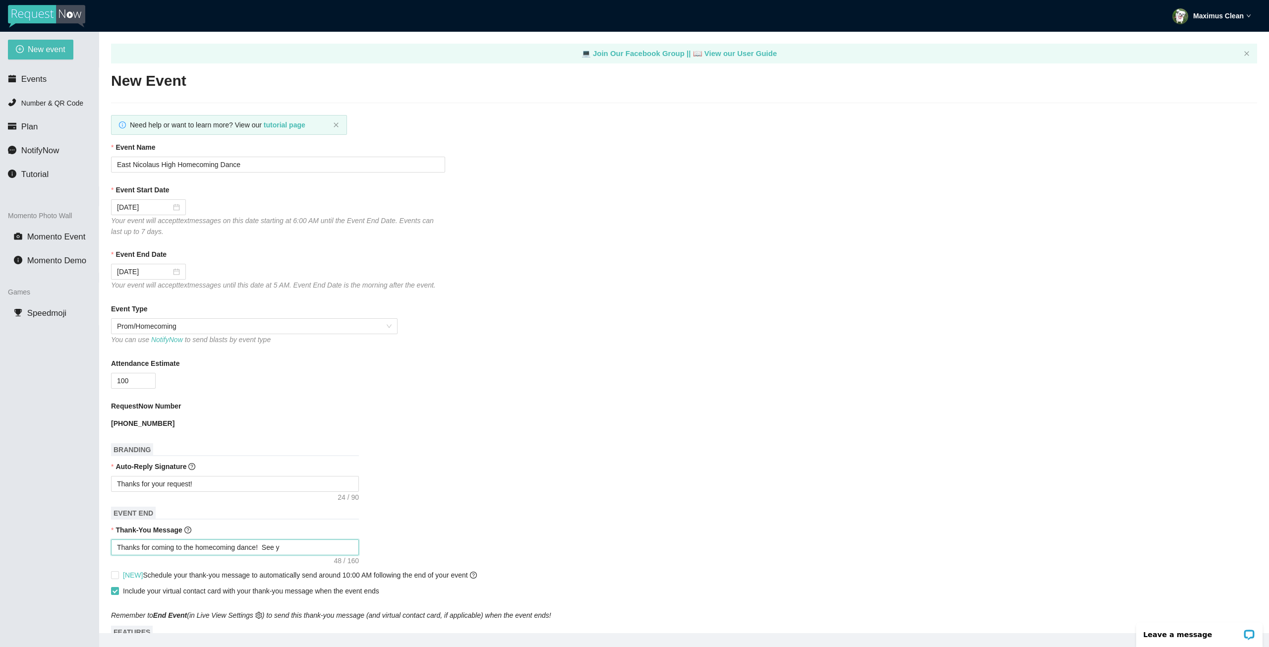
type textarea "Thanks for coming to the homecoming dance! See yo"
type textarea "Thanks for coming to the homecoming dance! See you"
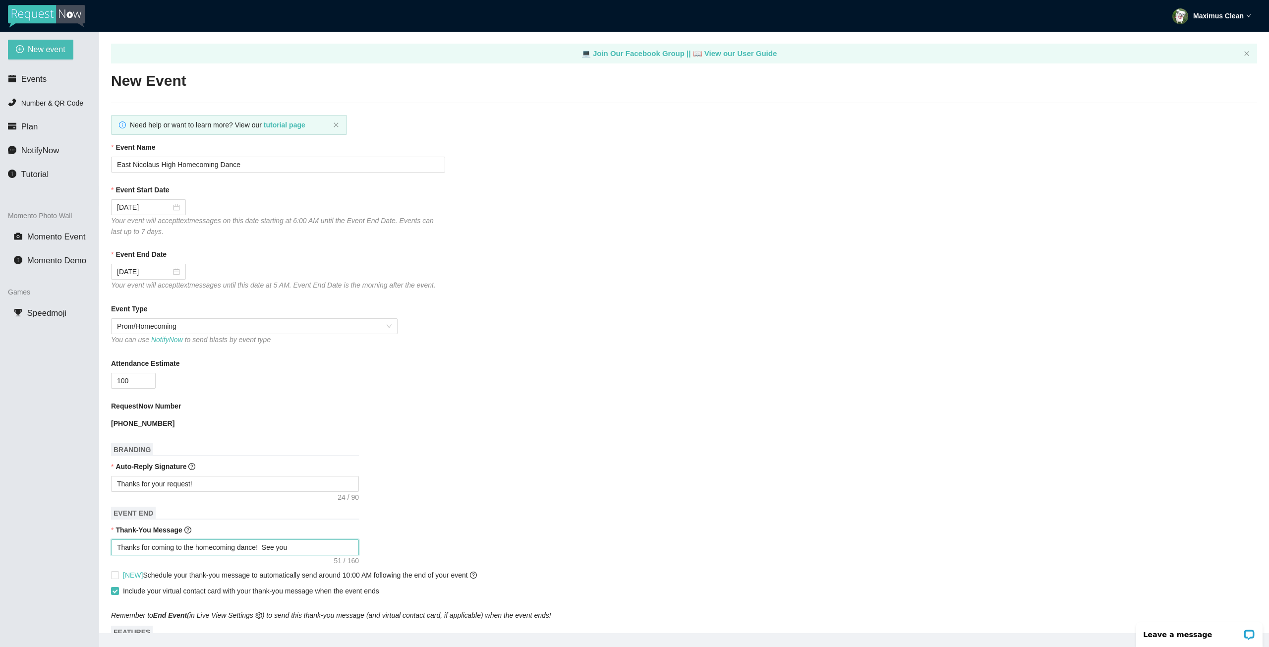
type textarea "Thanks for coming to the homecoming dance! See you"
type textarea "Thanks for coming to the homecoming dance! See you n"
type textarea "Thanks for coming to the homecoming dance! See you ne"
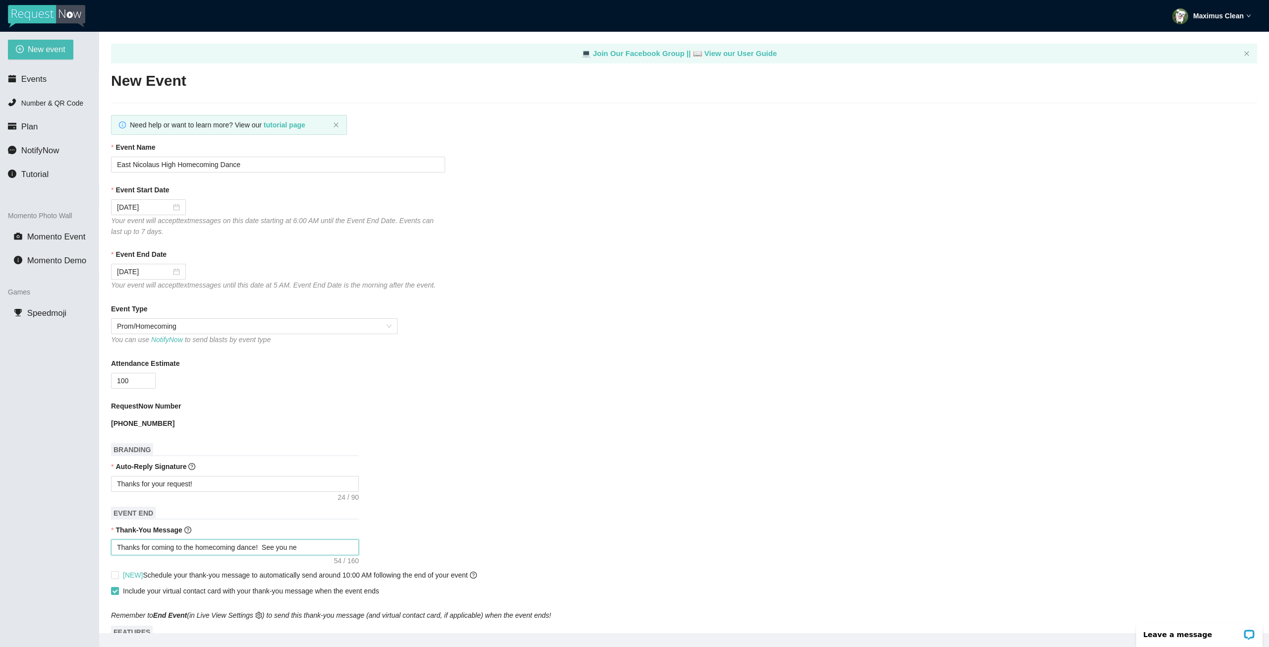
type textarea "Thanks for coming to the homecoming dance! See you nex"
type textarea "Thanks for coming to the homecoming dance! See you next"
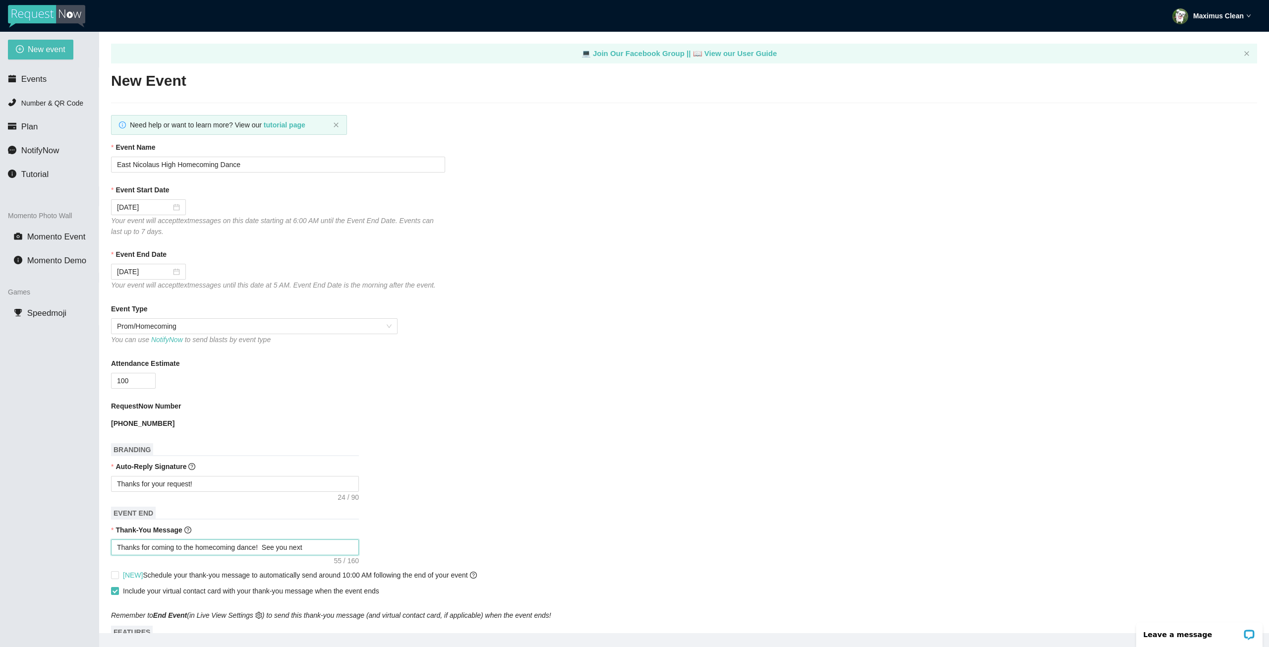
type textarea "Thanks for coming to the homecoming dance! See you next"
type textarea "Thanks for coming to the homecoming dance! See you next y"
type textarea "Thanks for coming to the homecoming dance! See you next ye"
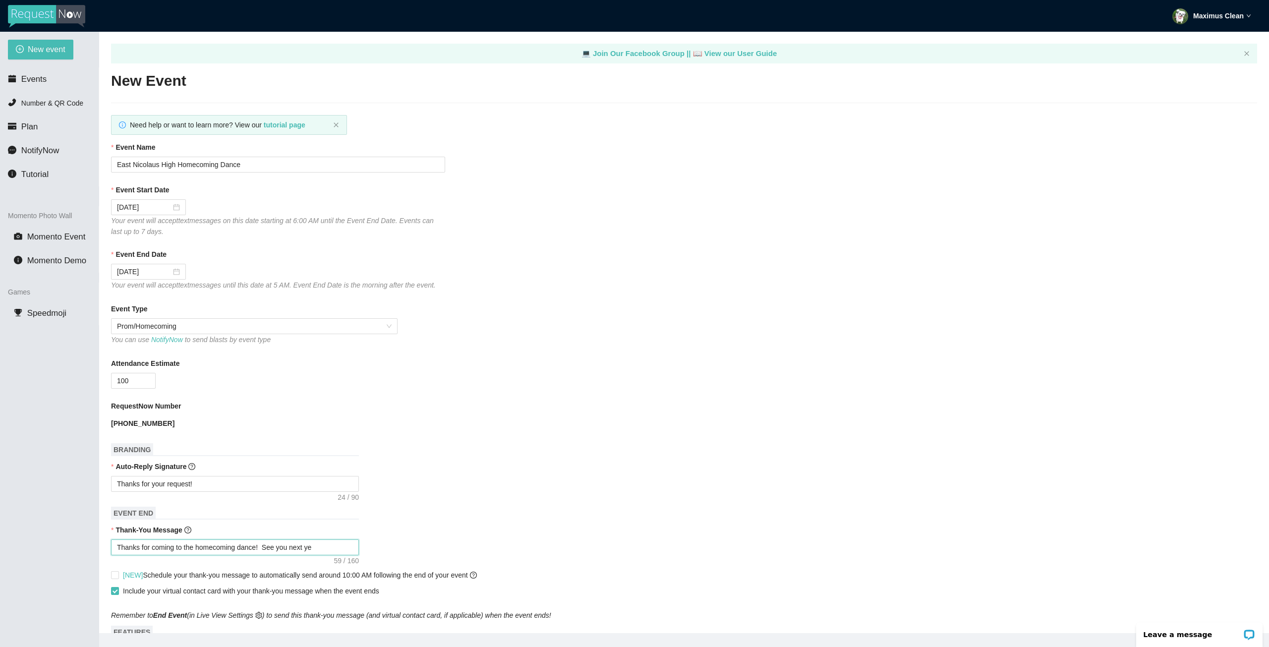
type textarea "Thanks for coming to the homecoming dance! See you next yea"
type textarea "Thanks for coming to the homecoming dance! See you next year"
type textarea "Thanks for coming to the homecoming dance! See you next year!"
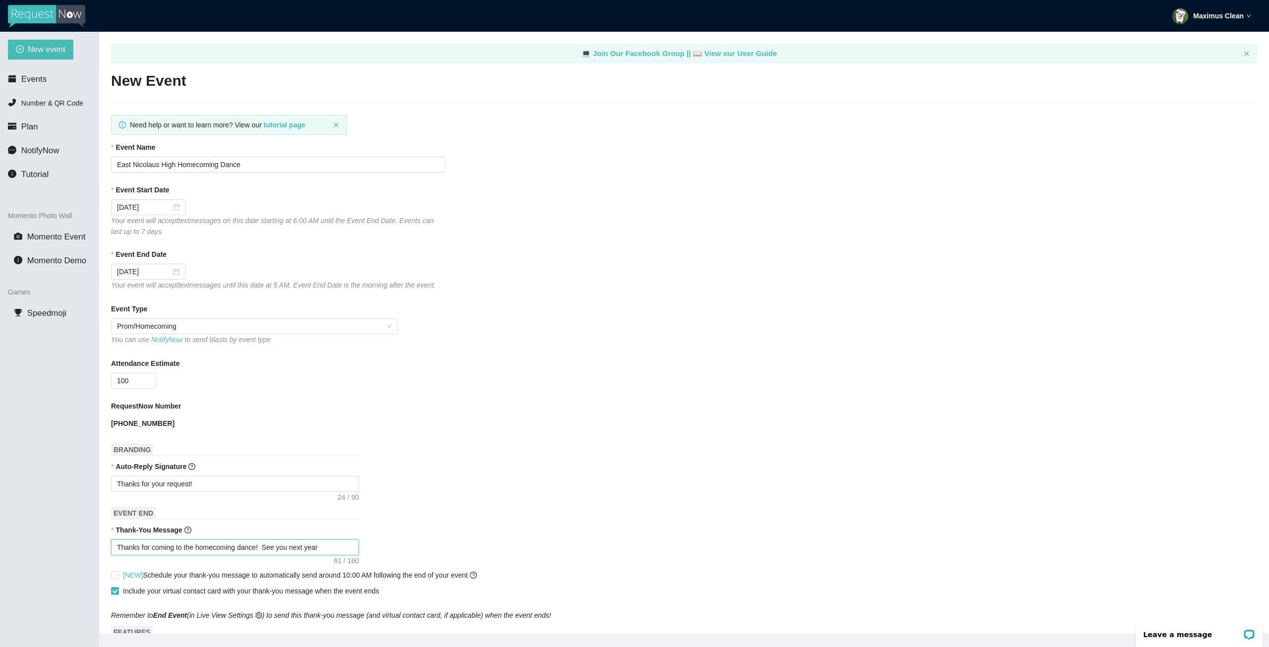
type textarea "Thanks for coming to the homecoming dance! See you next year!"
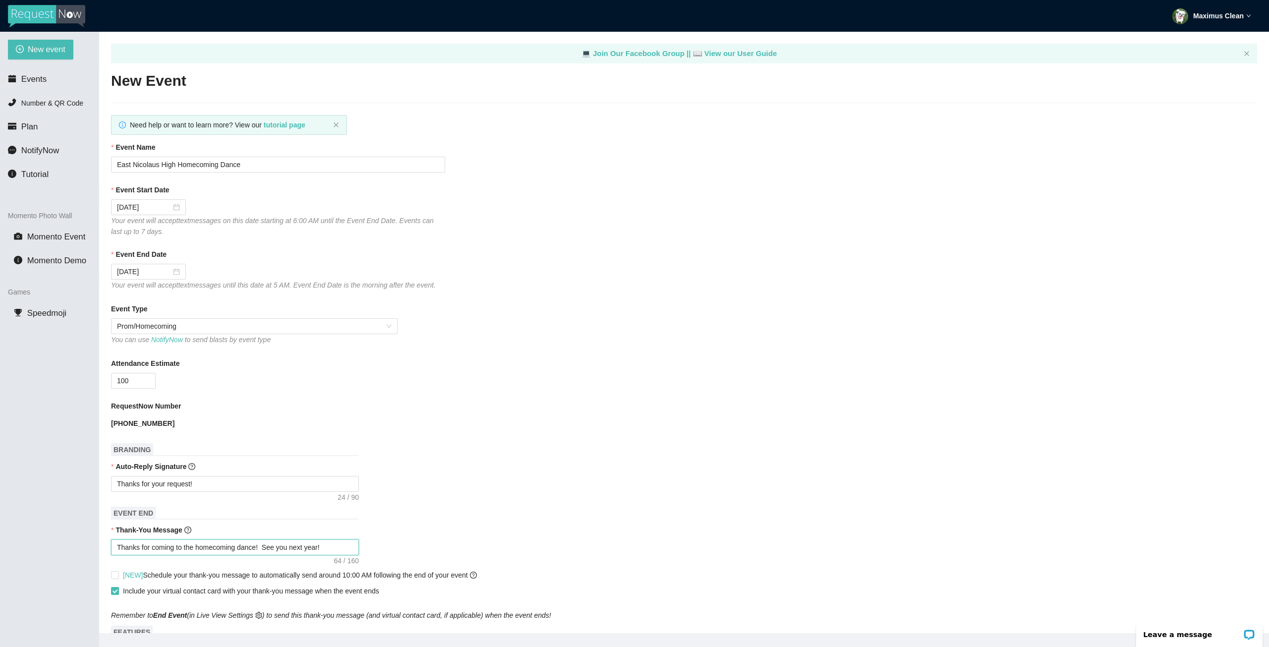
type textarea "Thanks for coming to the homecoming dance! See you next year! w"
type textarea "Thanks for coming to the homecoming dance! See you next year! ww"
type textarea "Thanks for coming to the homecoming dance! See you next year! www"
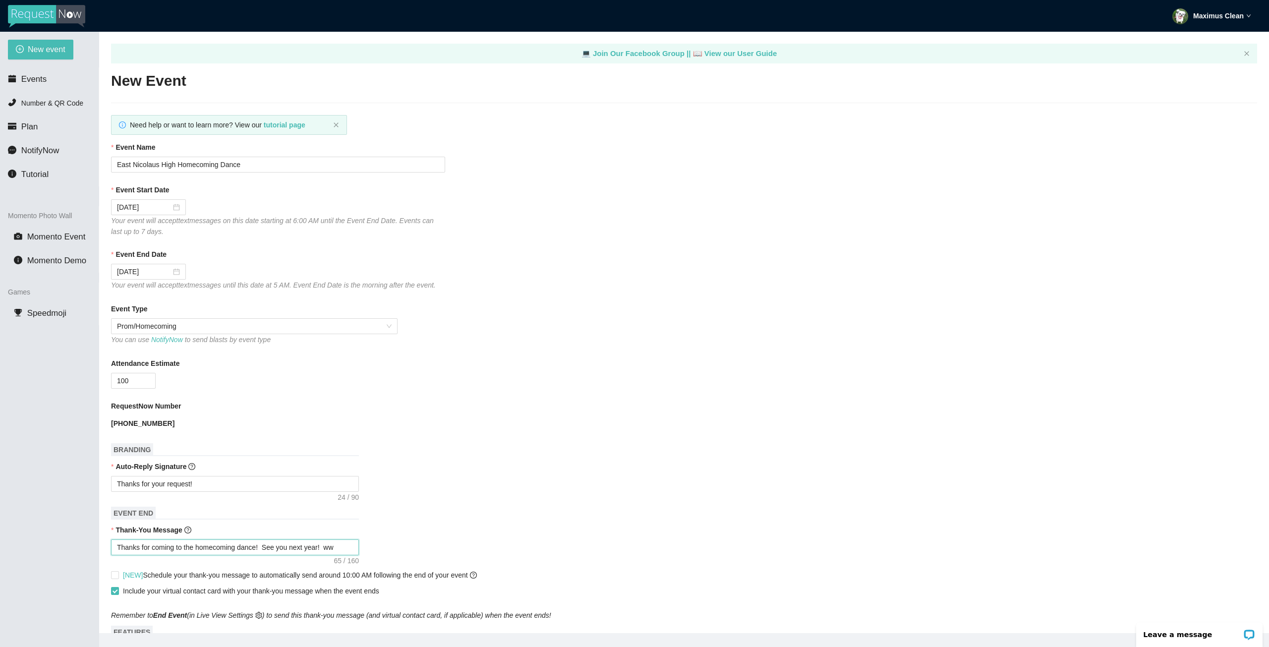
type textarea "Thanks for coming to the homecoming dance! See you next year! www"
type textarea "Thanks for coming to the homecoming dance! See you next year! www."
type textarea "Thanks for coming to the homecoming dance! See you next year! www.m"
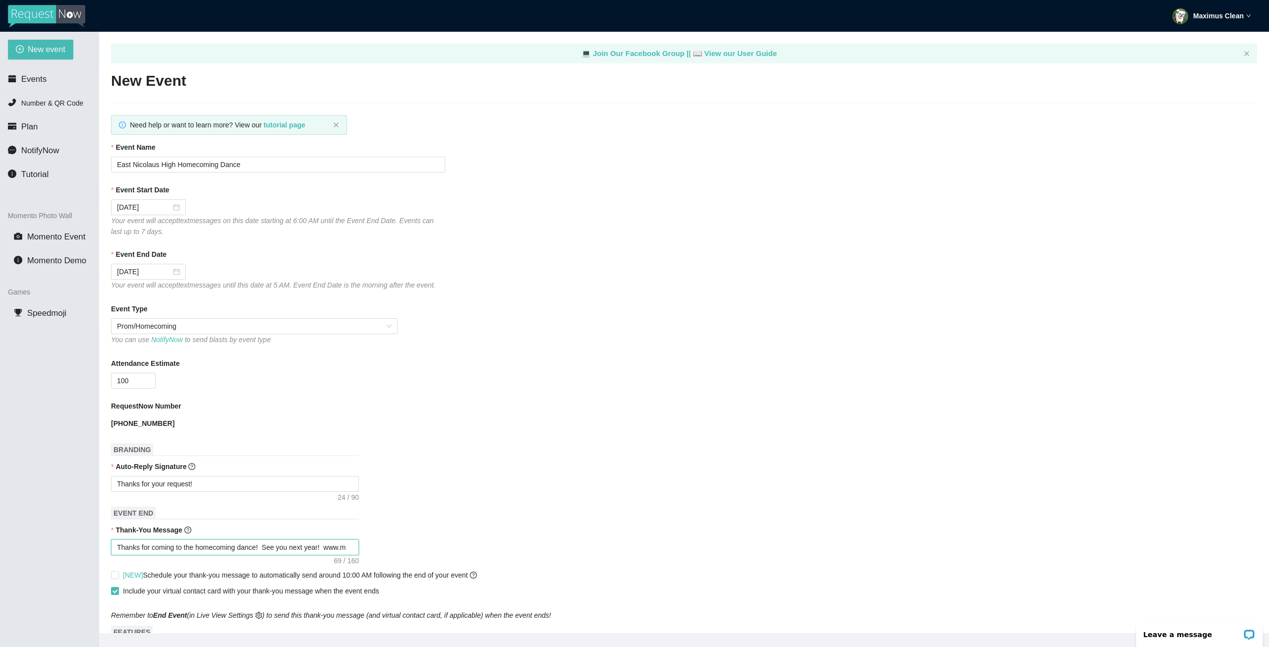
type textarea "Thanks for coming to the homecoming dance! See you next year! [DOMAIN_NAME]"
type textarea "Thanks for coming to the homecoming dance! See you next year! www.max"
type textarea "Thanks for coming to the homecoming dance! See you next year! www.maxi"
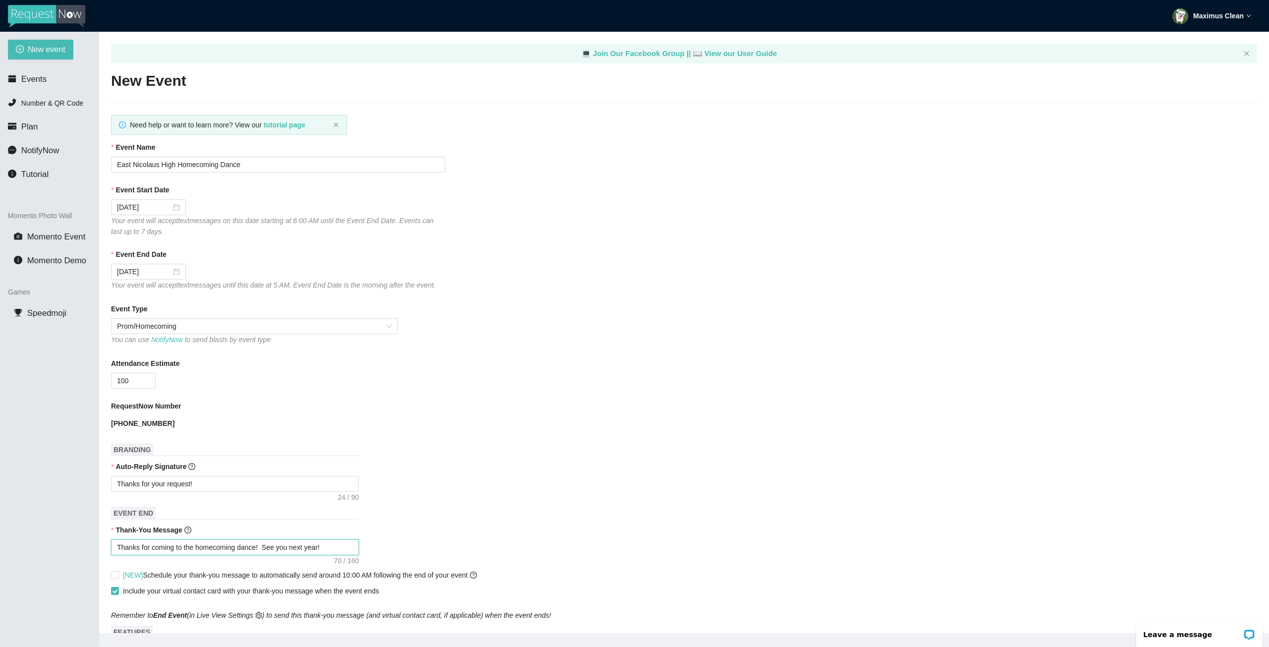
type textarea "Thanks for coming to the homecoming dance! See you next year! www.maxi"
type textarea "Thanks for coming to the homecoming dance! See you next year! www.maxim"
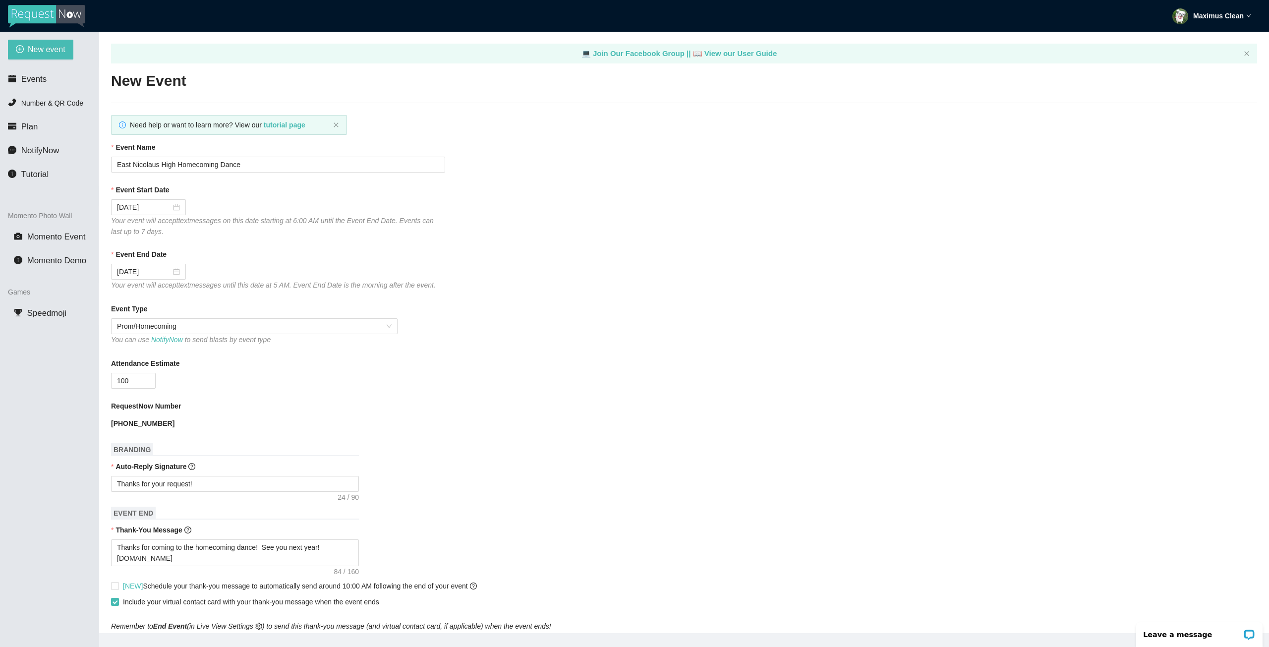
click at [430, 538] on div "Thank-You Message" at bounding box center [684, 531] width 1146 height 15
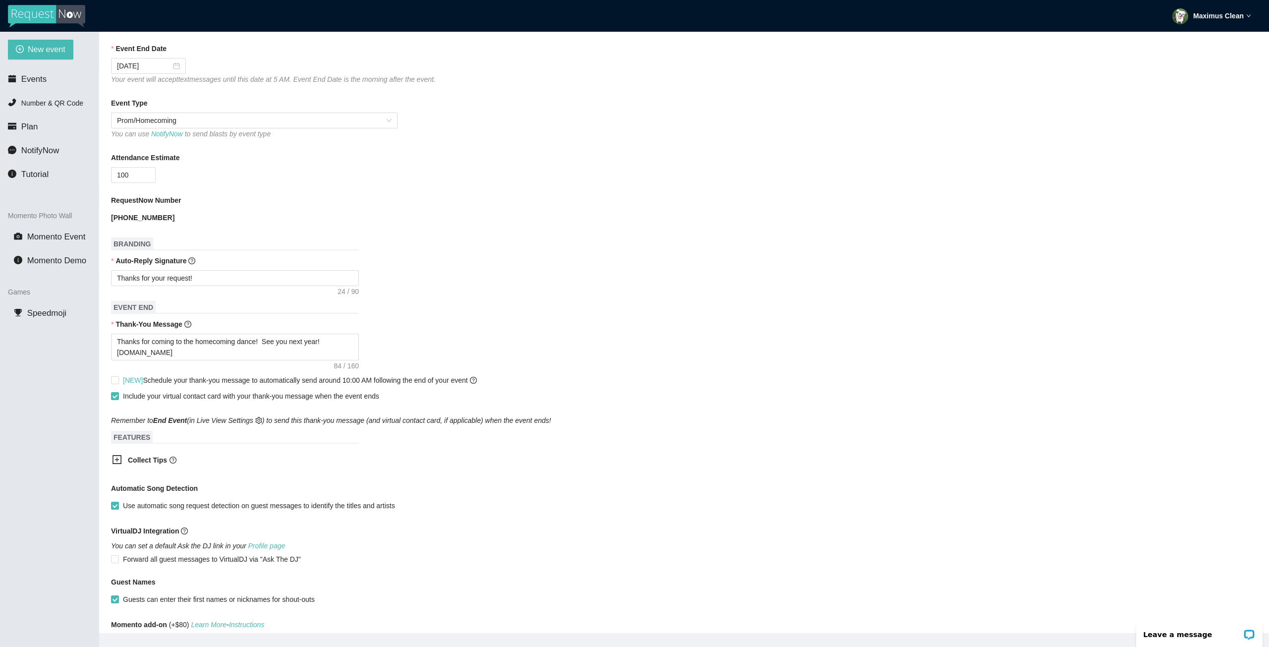
scroll to position [248, 0]
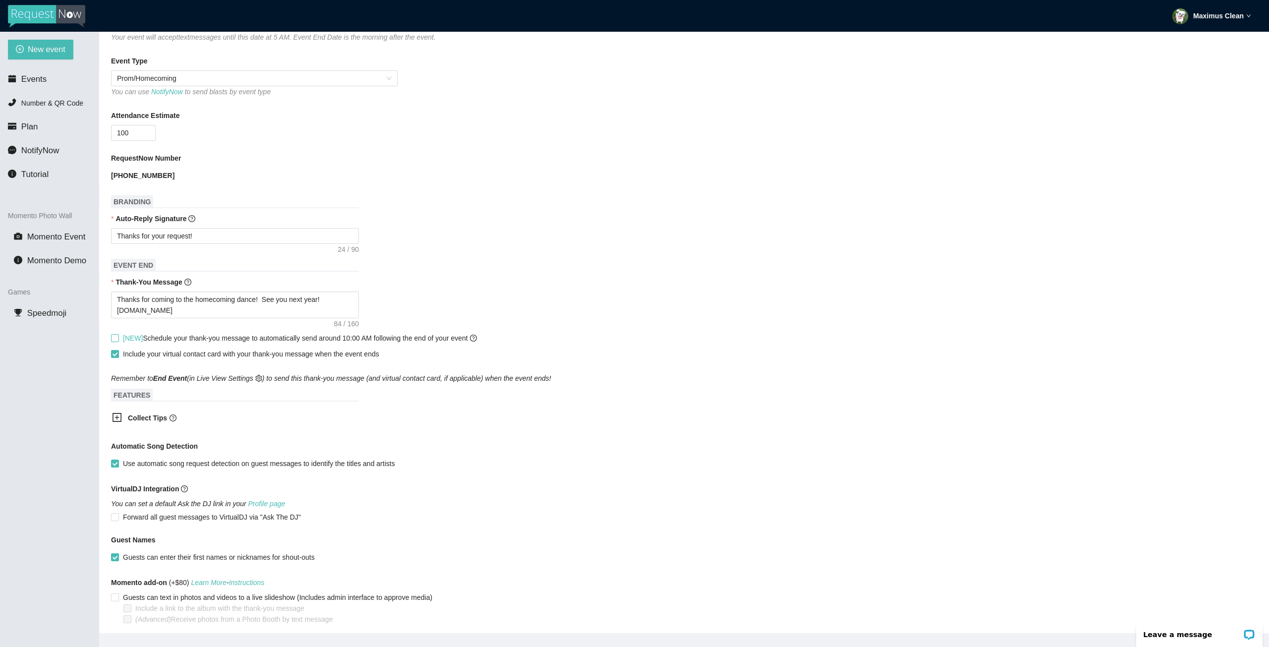
click at [114, 339] on input "[NEW] Schedule your thank-you message to automatically send around 10:00 AM fol…" at bounding box center [114, 337] width 7 height 7
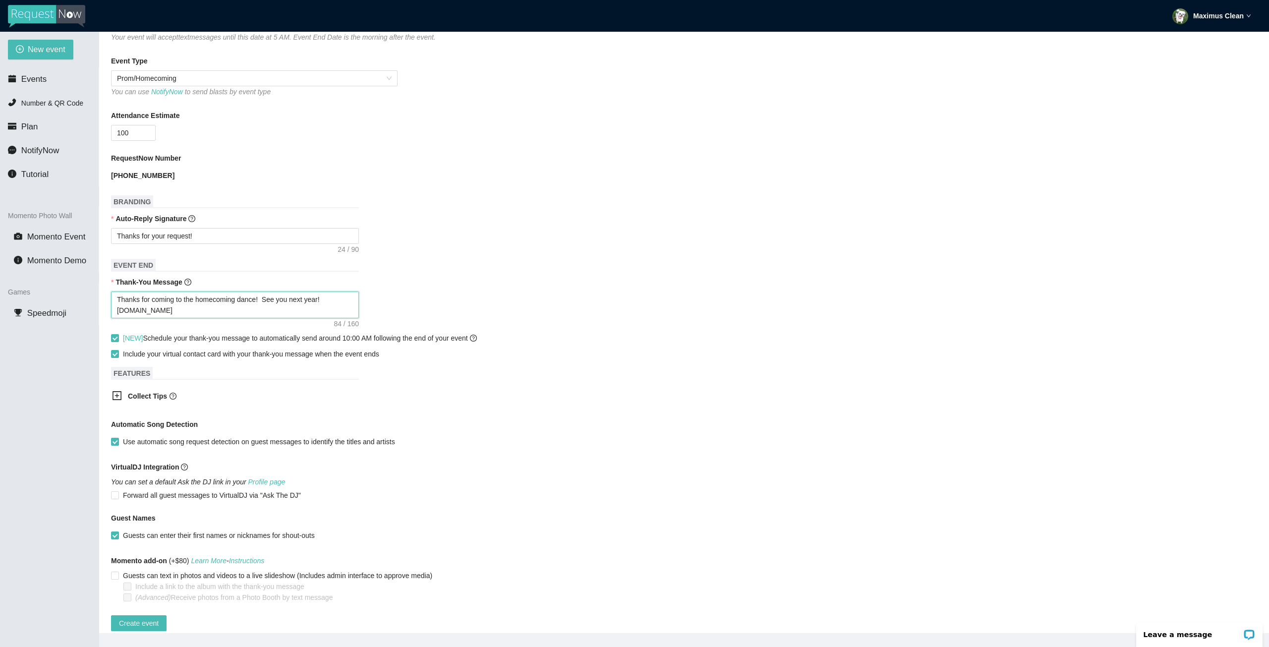
drag, startPoint x: 321, startPoint y: 300, endPoint x: 329, endPoint y: 311, distance: 13.5
click at [328, 310] on textarea "Thanks for coming to the homecoming dance! See you next year! [DOMAIN_NAME]" at bounding box center [235, 304] width 248 height 27
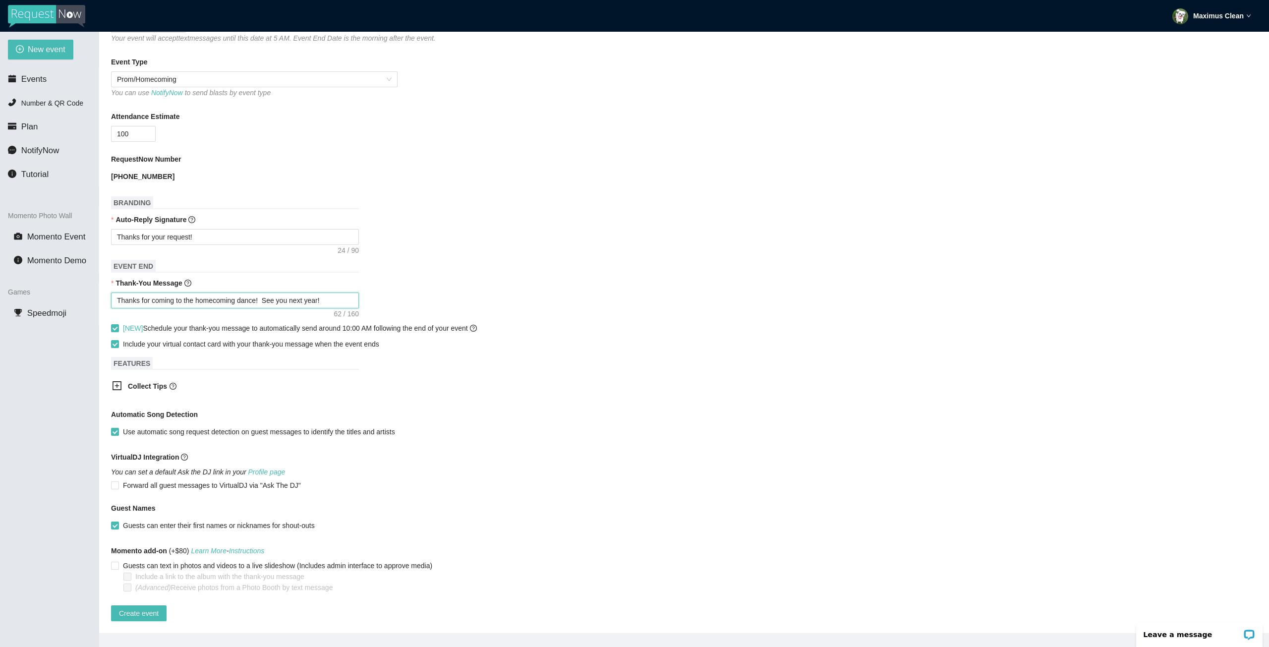
scroll to position [254, 0]
click at [145, 610] on span "Create event" at bounding box center [139, 613] width 40 height 11
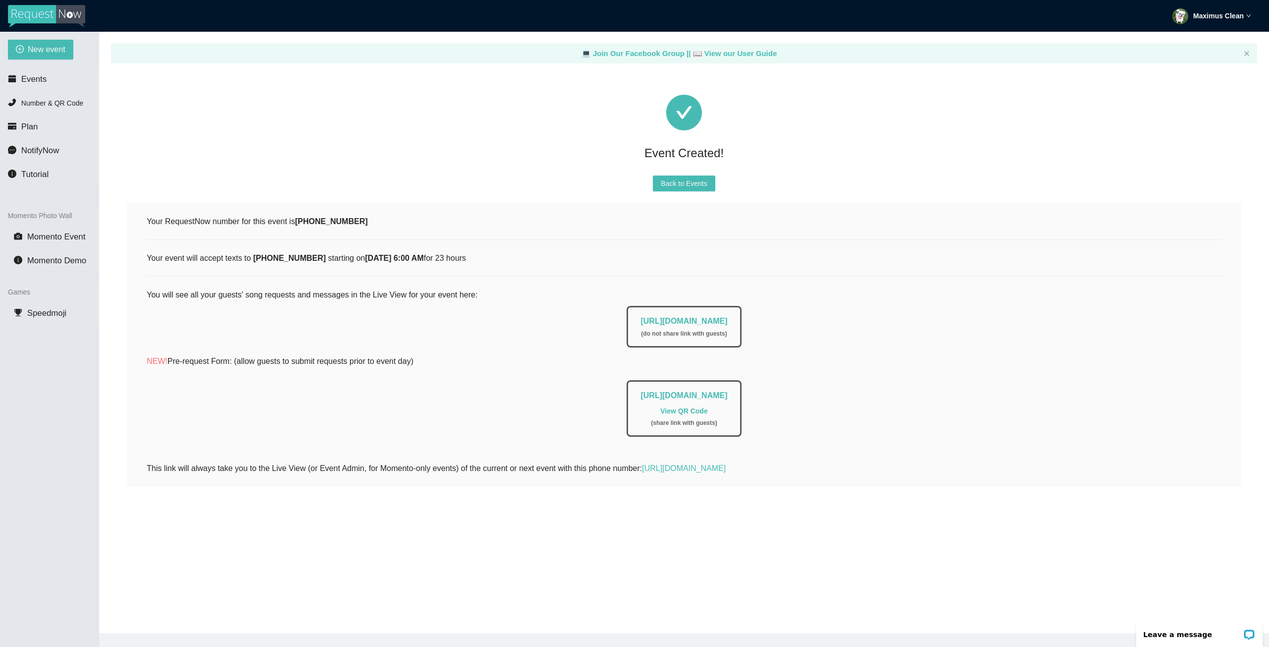
click at [397, 419] on div "[URL][DOMAIN_NAME] View QR Code ( share link with guests )" at bounding box center [684, 405] width 1075 height 61
drag, startPoint x: 842, startPoint y: 396, endPoint x: 529, endPoint y: 400, distance: 312.8
click at [626, 400] on div "[URL][DOMAIN_NAME] View QR Code ( share link with guests )" at bounding box center [683, 408] width 114 height 57
click at [686, 410] on link "View QR Code" at bounding box center [683, 411] width 47 height 8
